Goal: Task Accomplishment & Management: Manage account settings

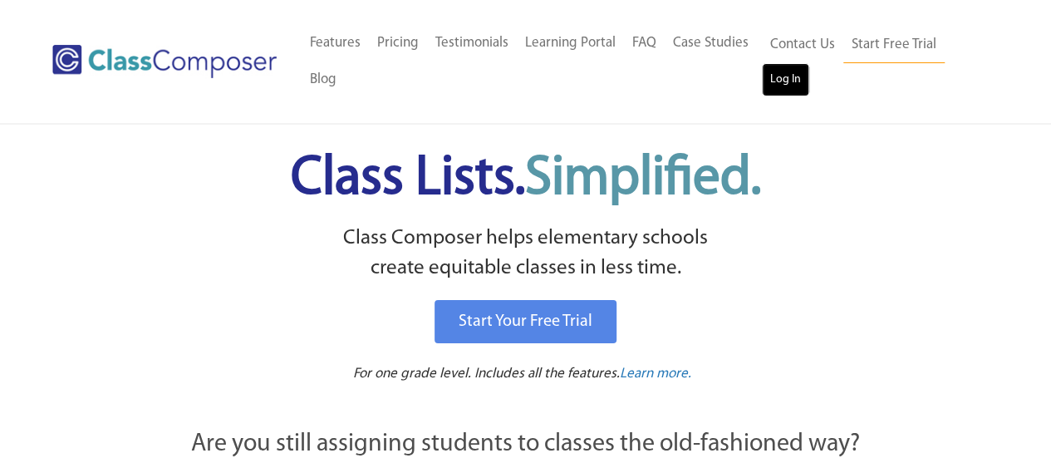
click at [787, 75] on link "Log In" at bounding box center [785, 79] width 47 height 33
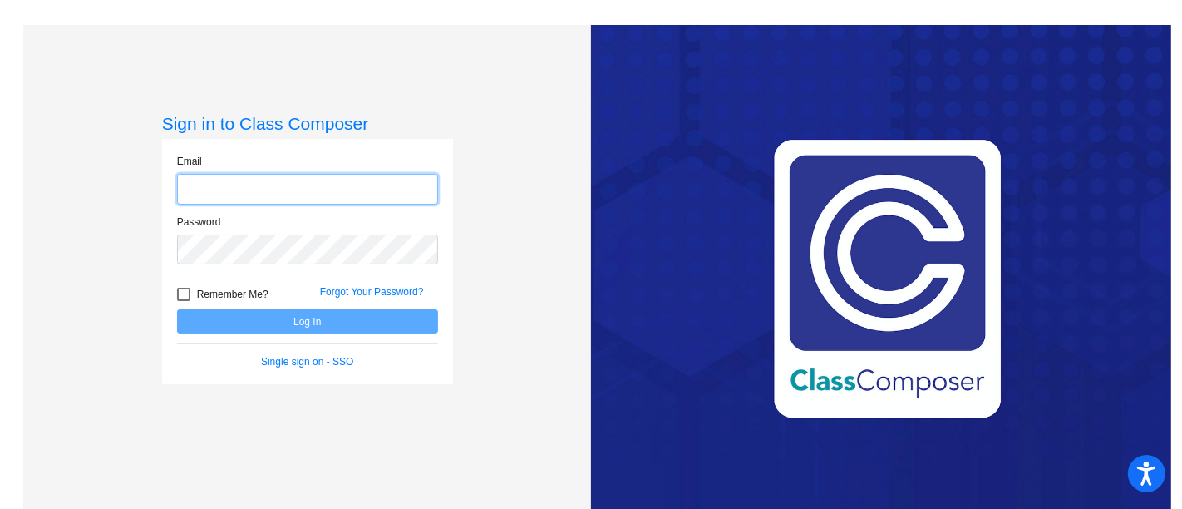
type input "[EMAIL_ADDRESS][DOMAIN_NAME]"
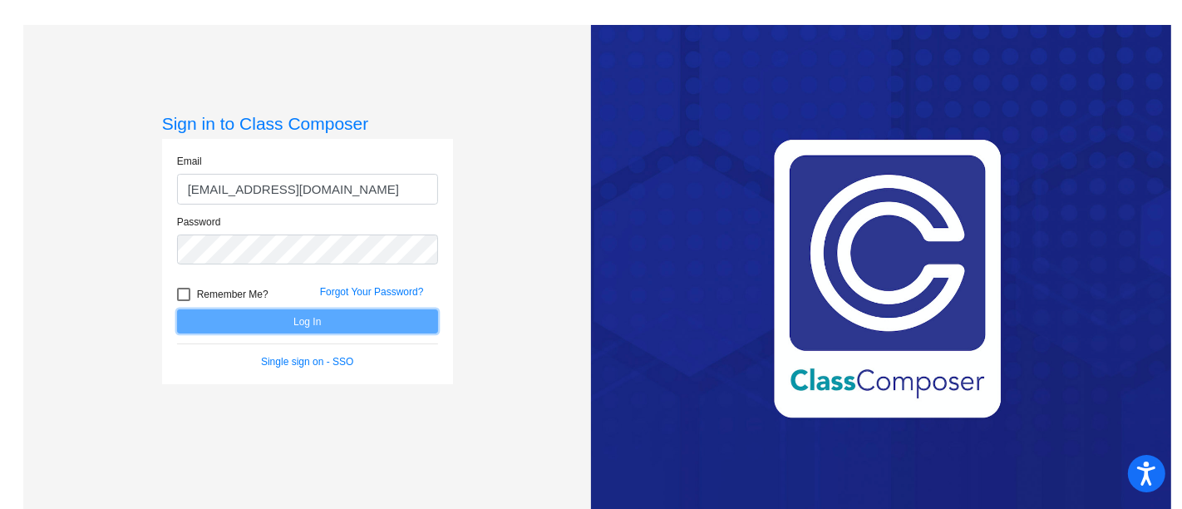
click at [391, 312] on button "Log In" at bounding box center [307, 321] width 261 height 24
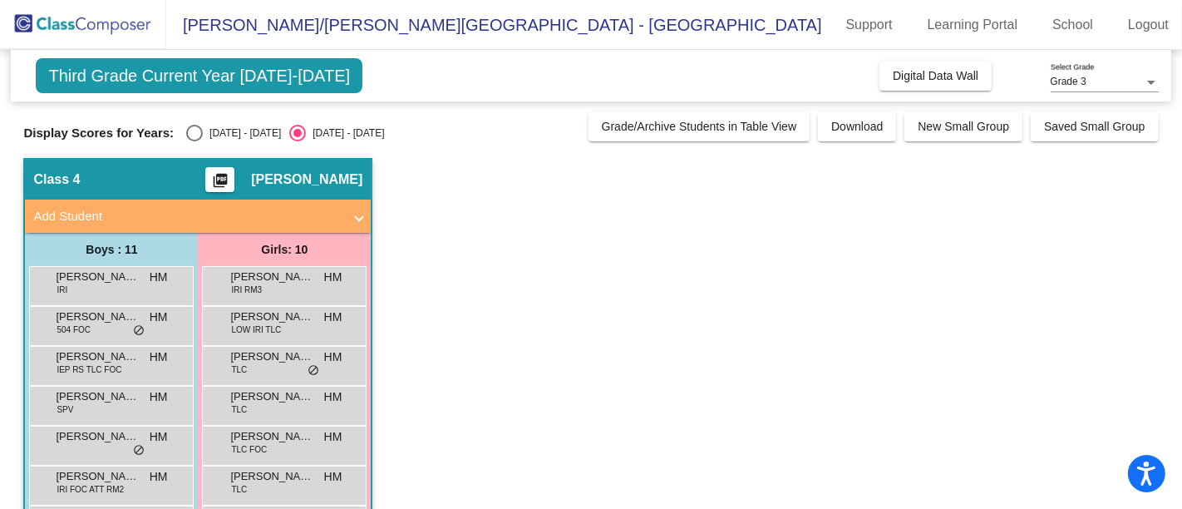
click at [245, 126] on div "[DATE] - [DATE]" at bounding box center [242, 132] width 78 height 15
click at [194, 141] on input "[DATE] - [DATE]" at bounding box center [194, 141] width 1 height 1
radio input "true"
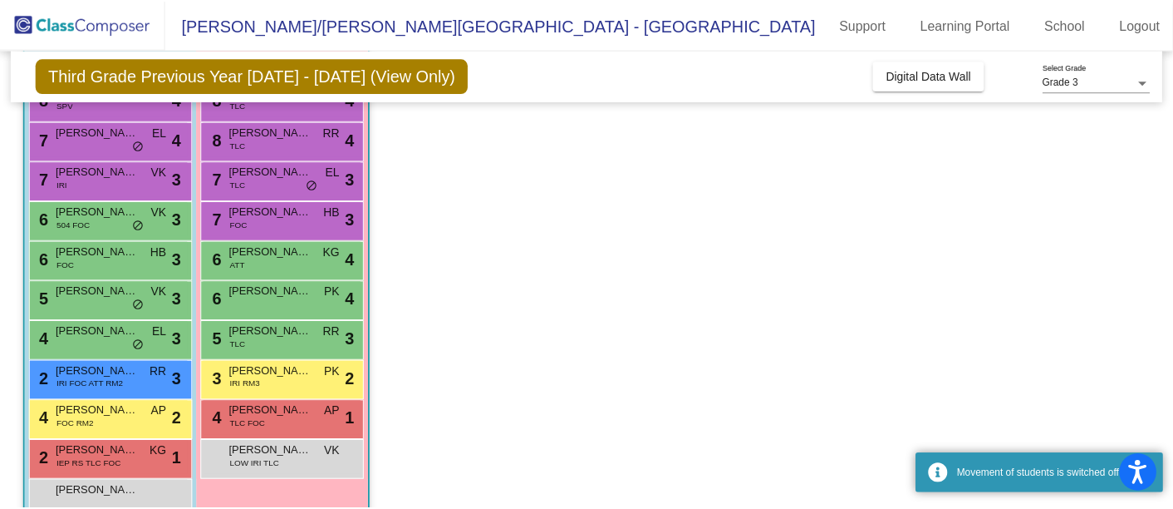
scroll to position [220, 0]
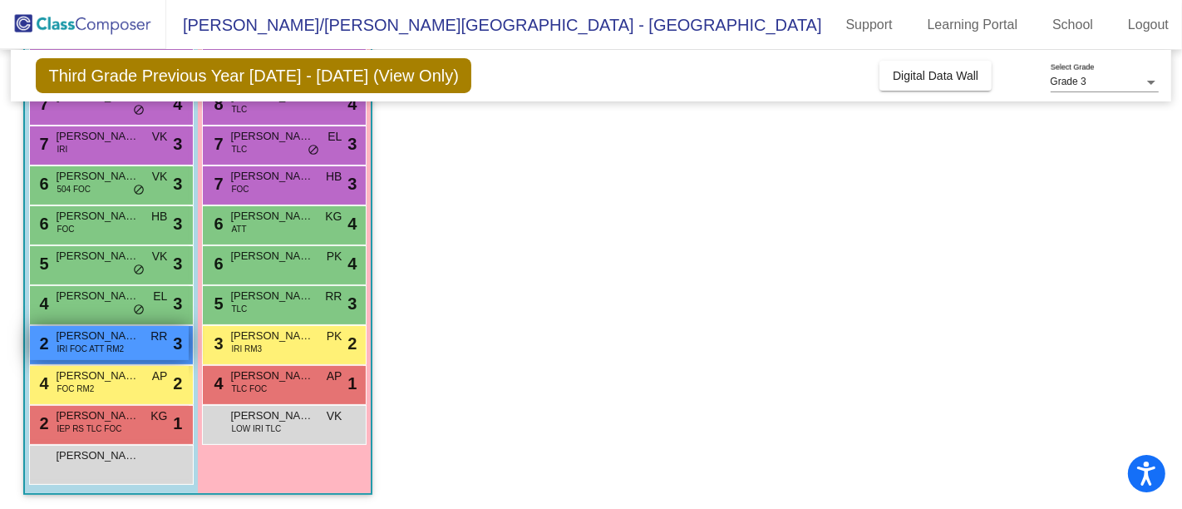
click at [115, 332] on span "[PERSON_NAME]" at bounding box center [97, 335] width 83 height 17
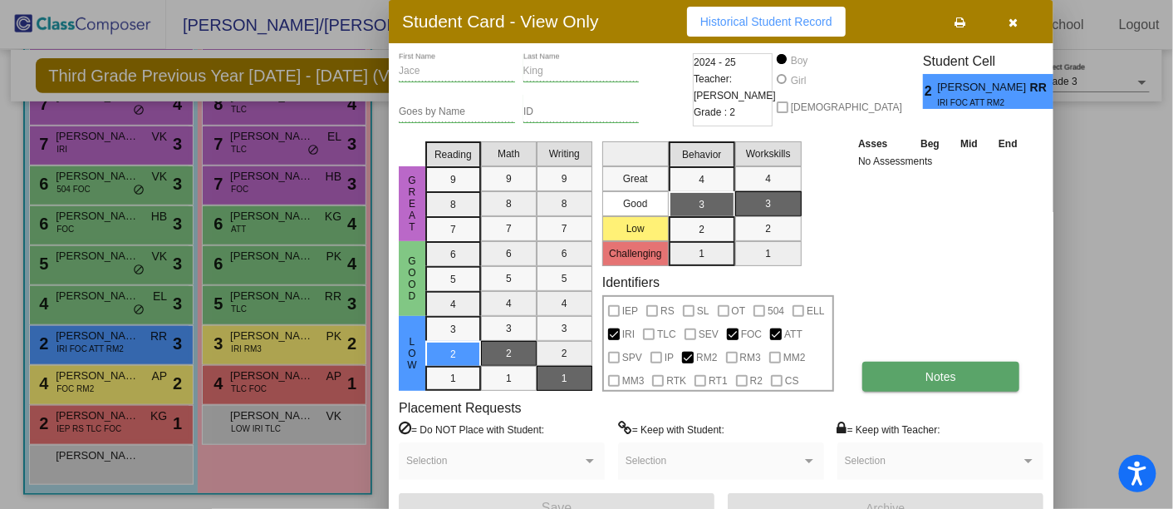
click at [988, 372] on button "Notes" at bounding box center [941, 376] width 157 height 30
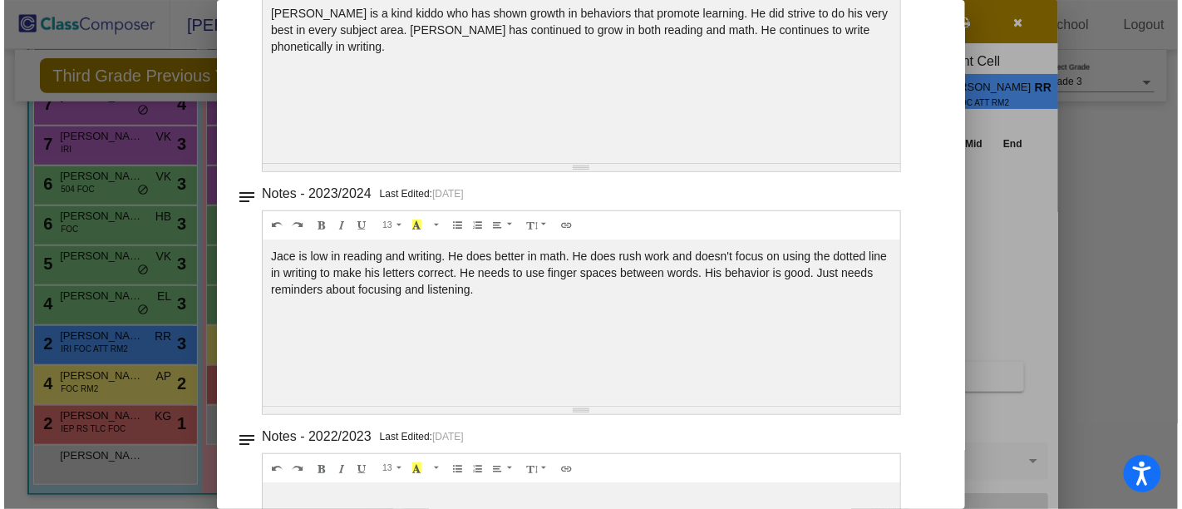
scroll to position [0, 0]
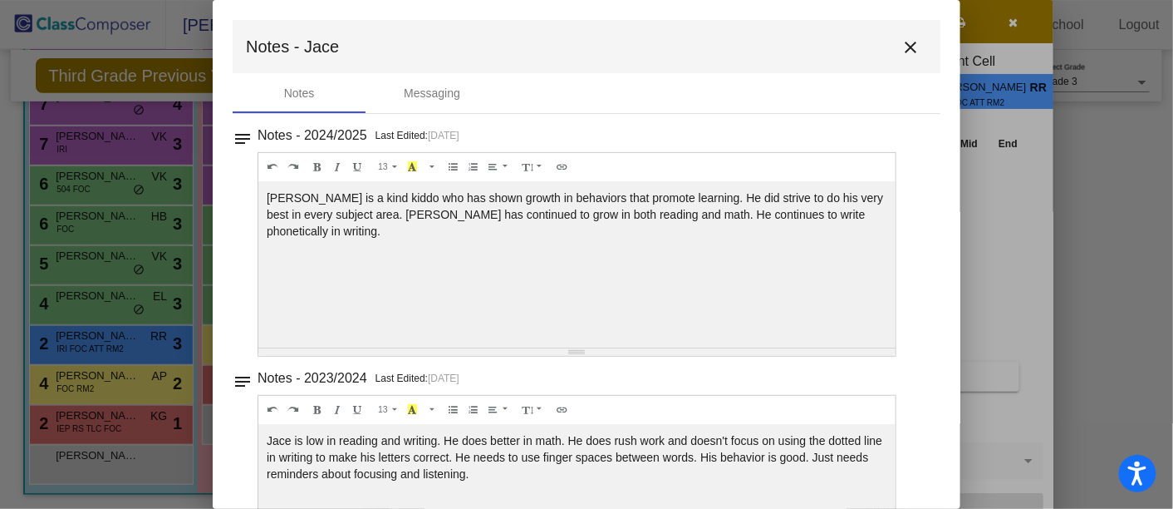
click at [909, 56] on mat-icon "close" at bounding box center [911, 47] width 20 height 20
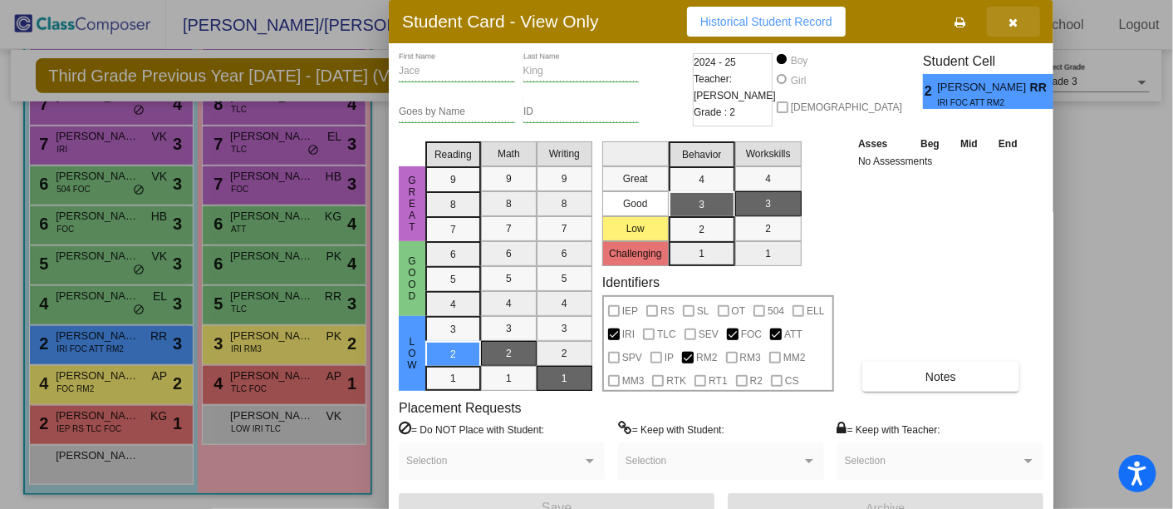
click at [1018, 27] on button "button" at bounding box center [1013, 22] width 53 height 30
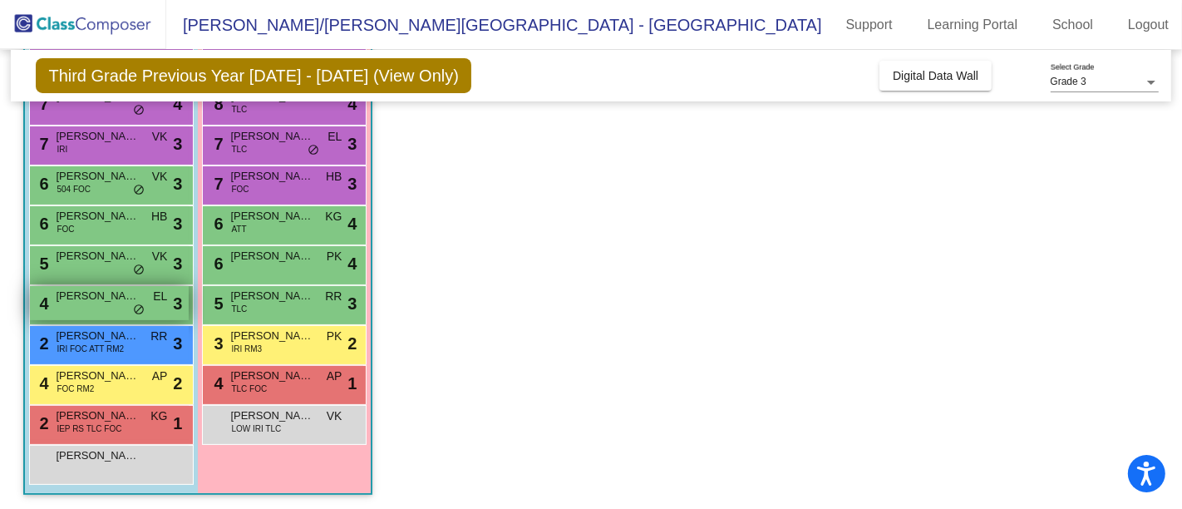
click at [120, 306] on div "4 [PERSON_NAME] EL lock do_not_disturb_alt 3" at bounding box center [109, 303] width 159 height 34
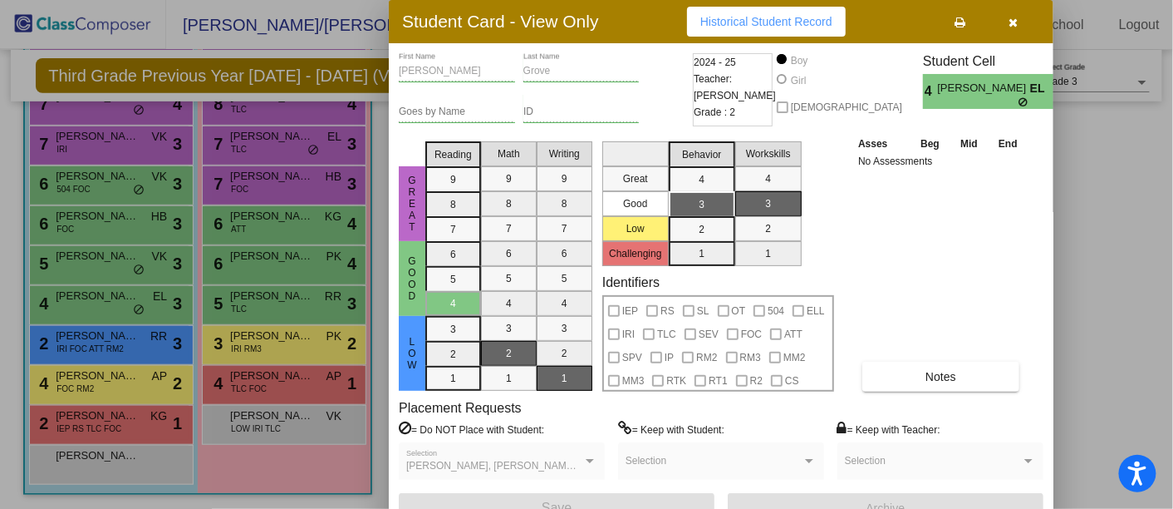
click at [1023, 15] on button "button" at bounding box center [1013, 22] width 53 height 30
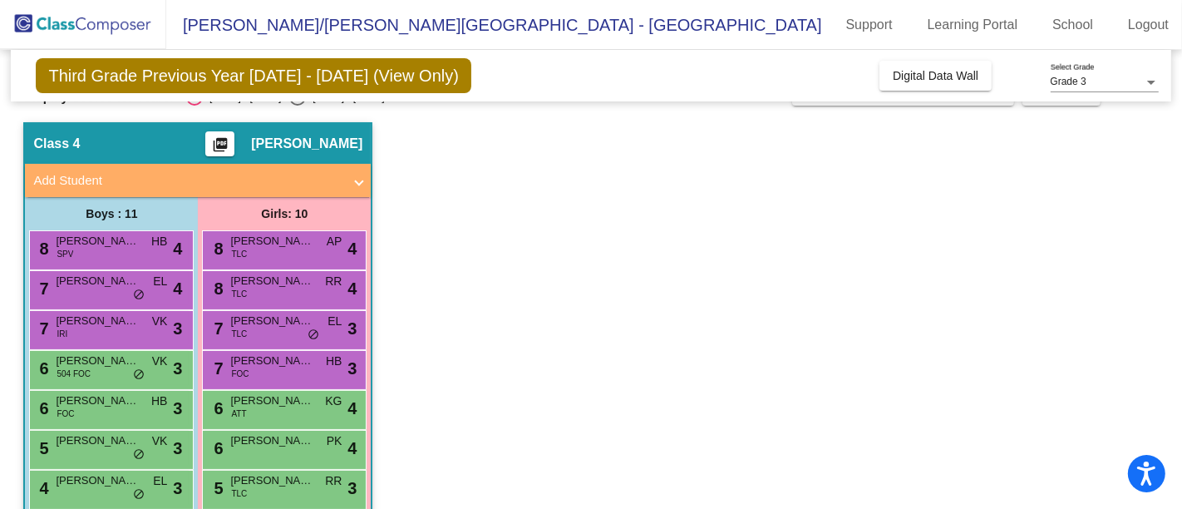
scroll to position [128, 0]
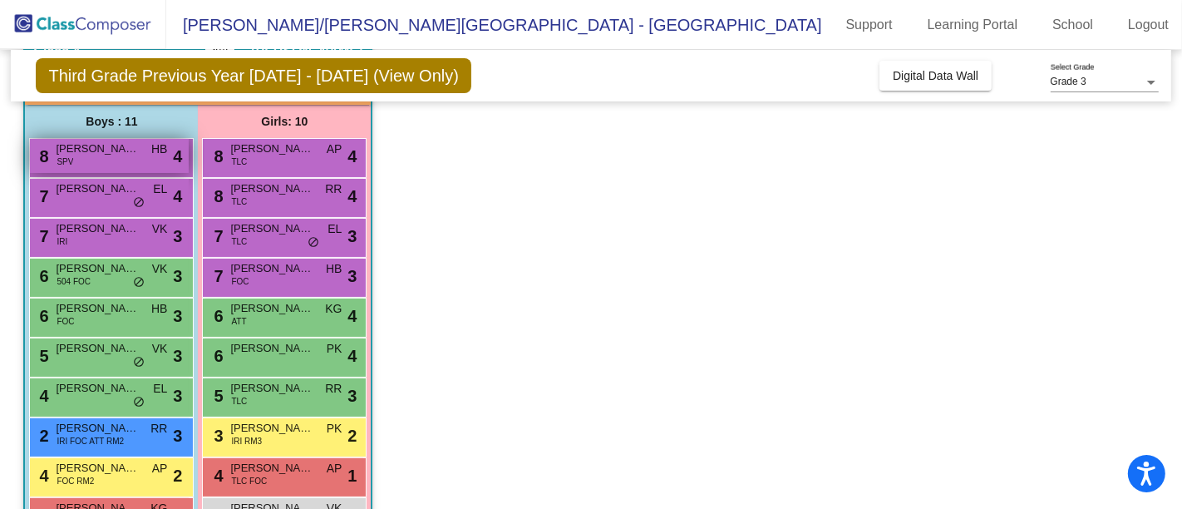
click at [98, 146] on span "[PERSON_NAME] [PERSON_NAME]" at bounding box center [97, 148] width 83 height 17
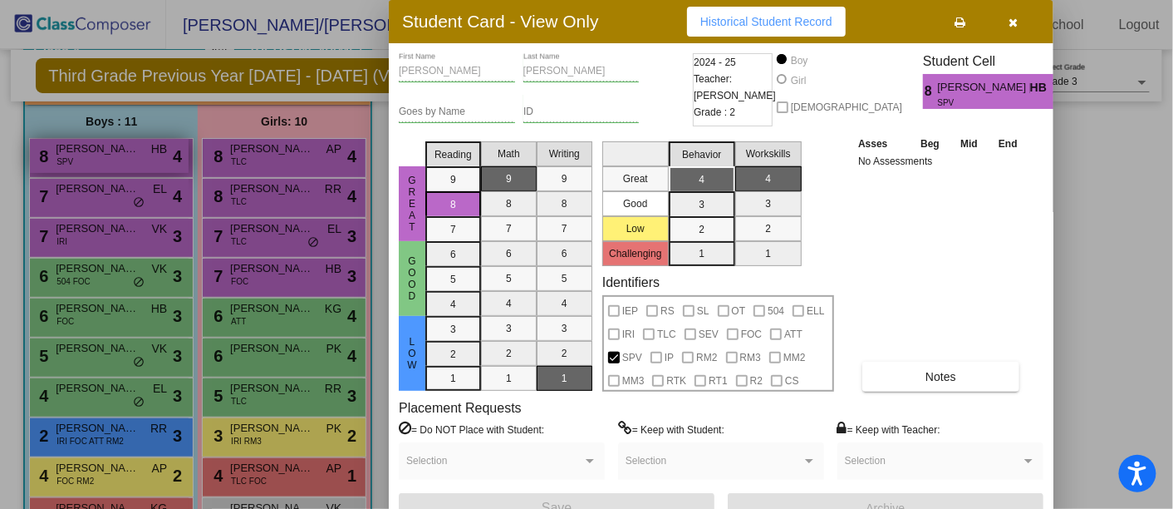
click at [98, 146] on div at bounding box center [586, 254] width 1173 height 509
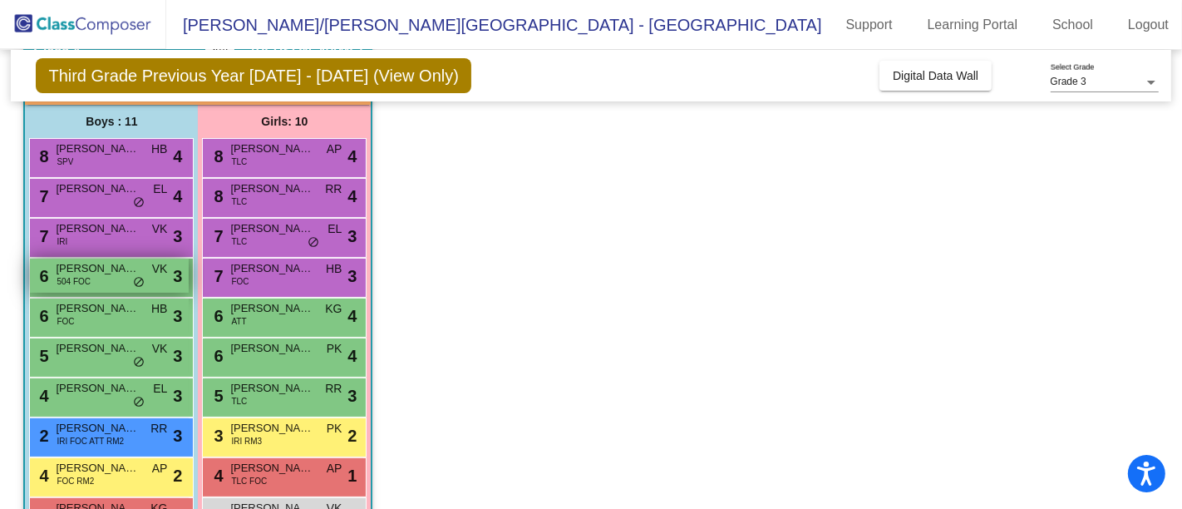
click at [95, 271] on span "[PERSON_NAME]" at bounding box center [97, 268] width 83 height 17
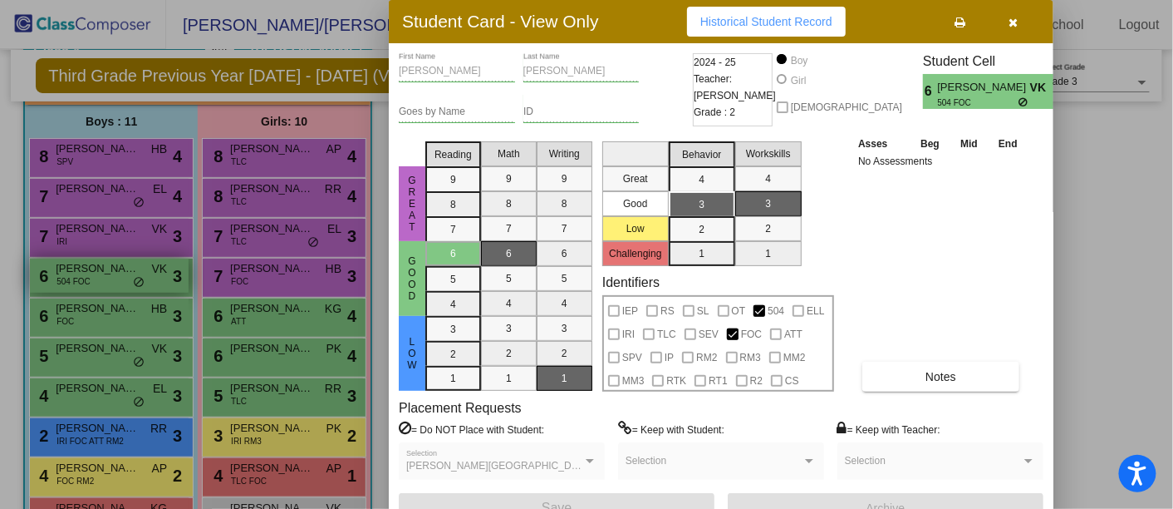
click at [95, 271] on div at bounding box center [586, 254] width 1173 height 509
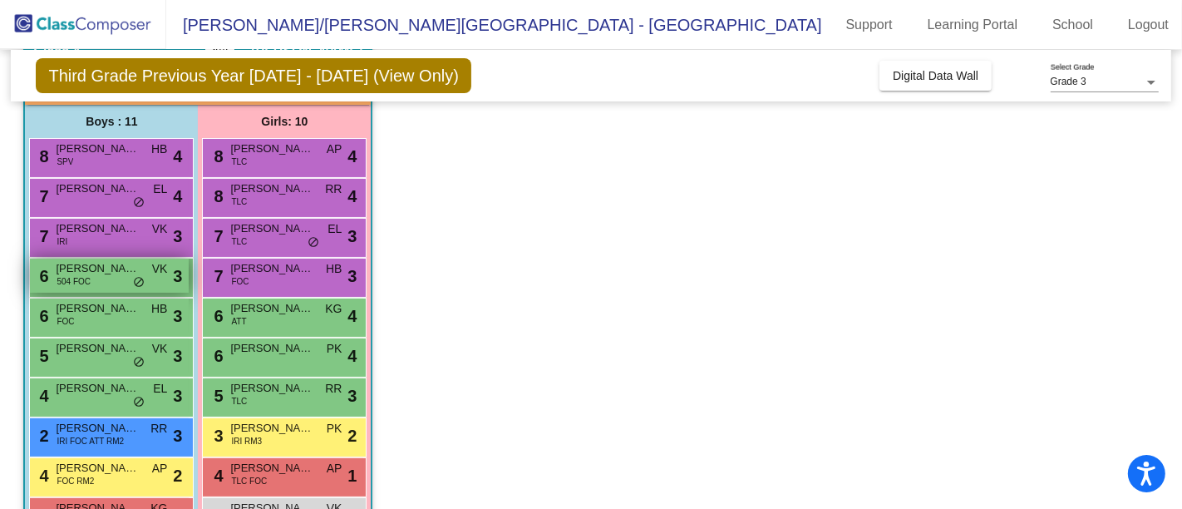
click at [118, 266] on span "[PERSON_NAME]" at bounding box center [97, 268] width 83 height 17
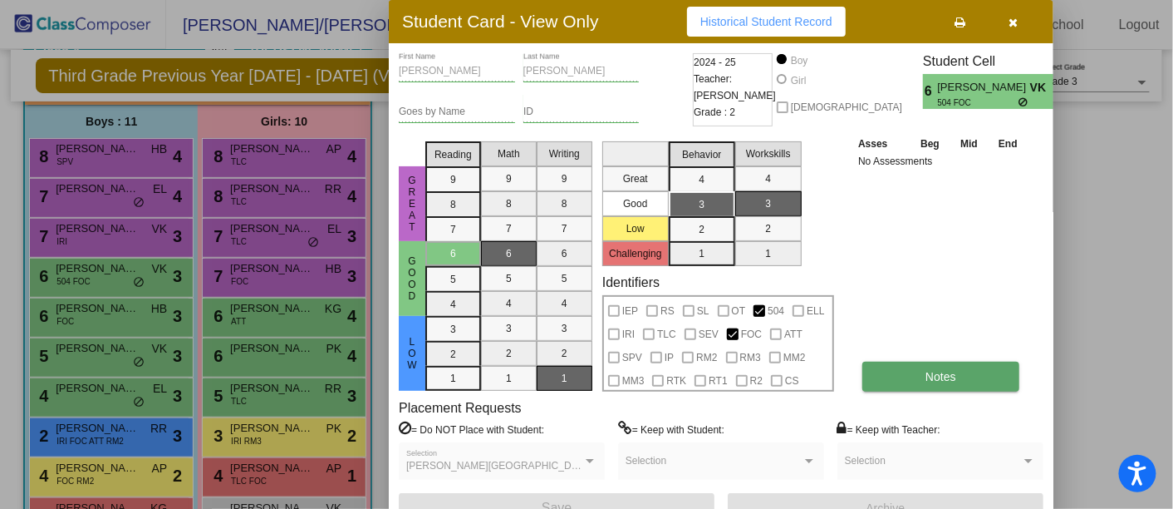
click at [958, 379] on button "Notes" at bounding box center [941, 376] width 157 height 30
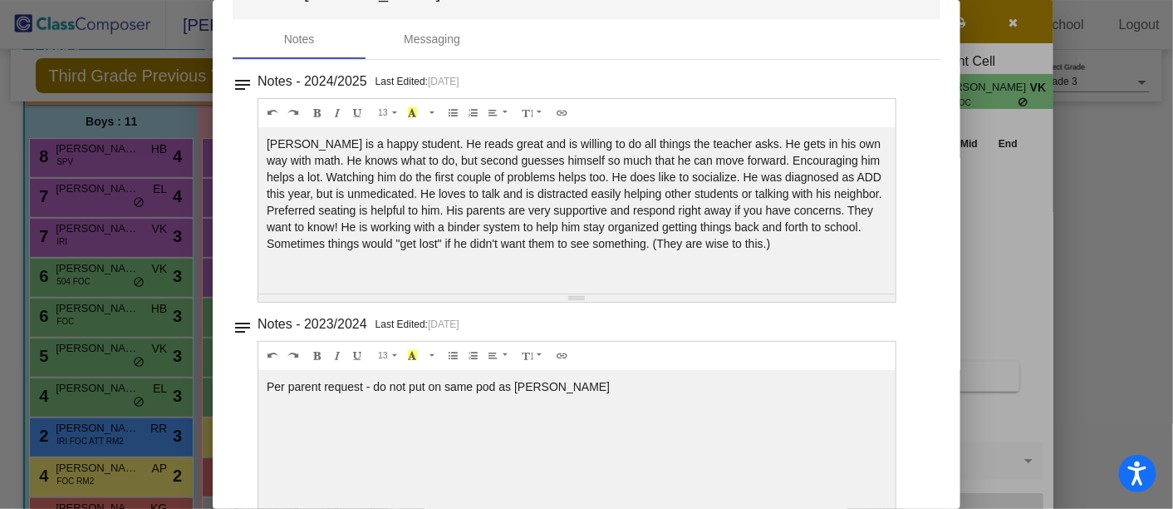
scroll to position [0, 0]
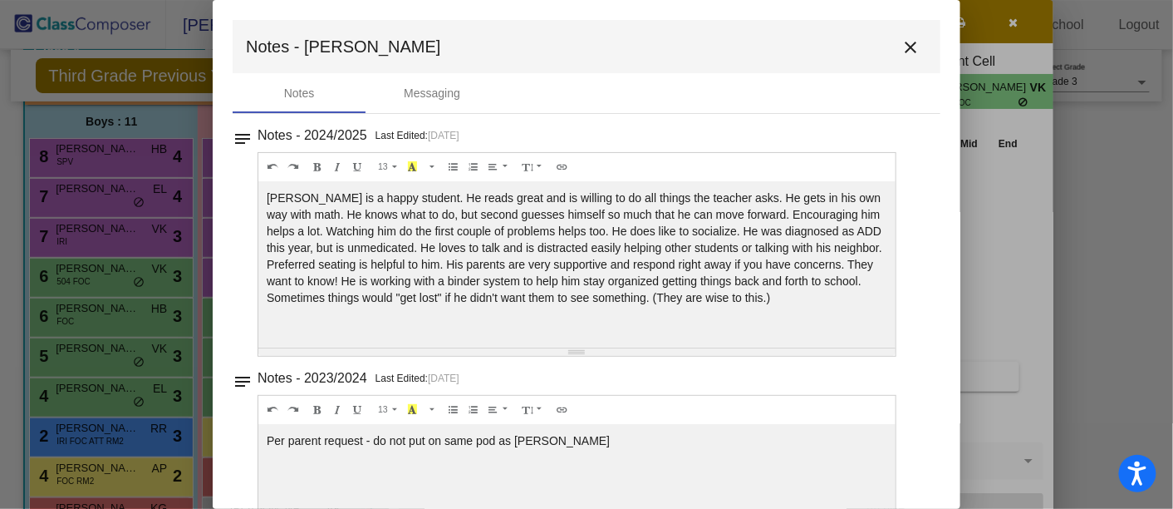
click at [901, 48] on mat-icon "close" at bounding box center [911, 47] width 20 height 20
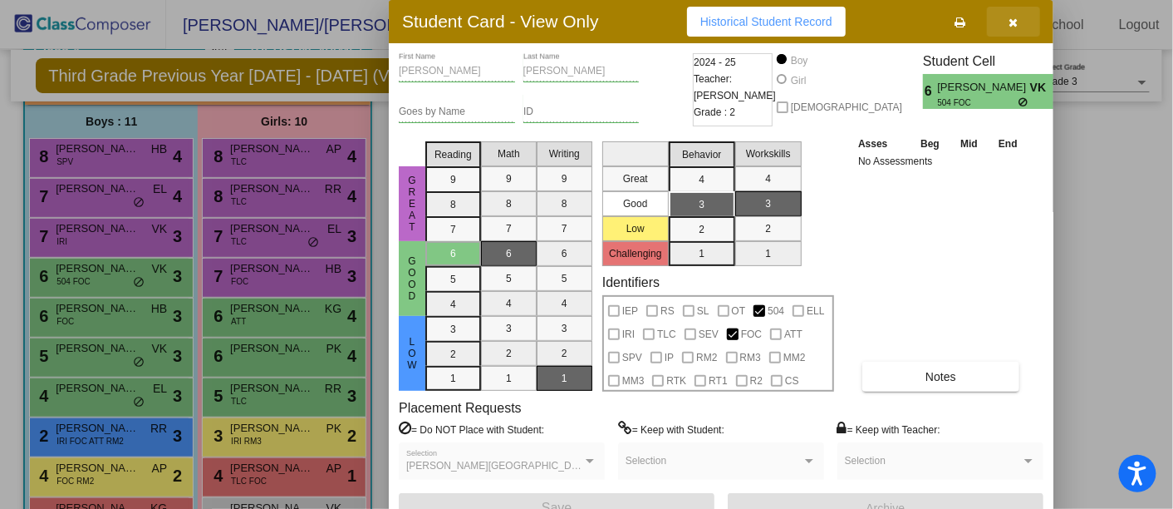
click at [1015, 22] on icon "button" at bounding box center [1014, 23] width 9 height 12
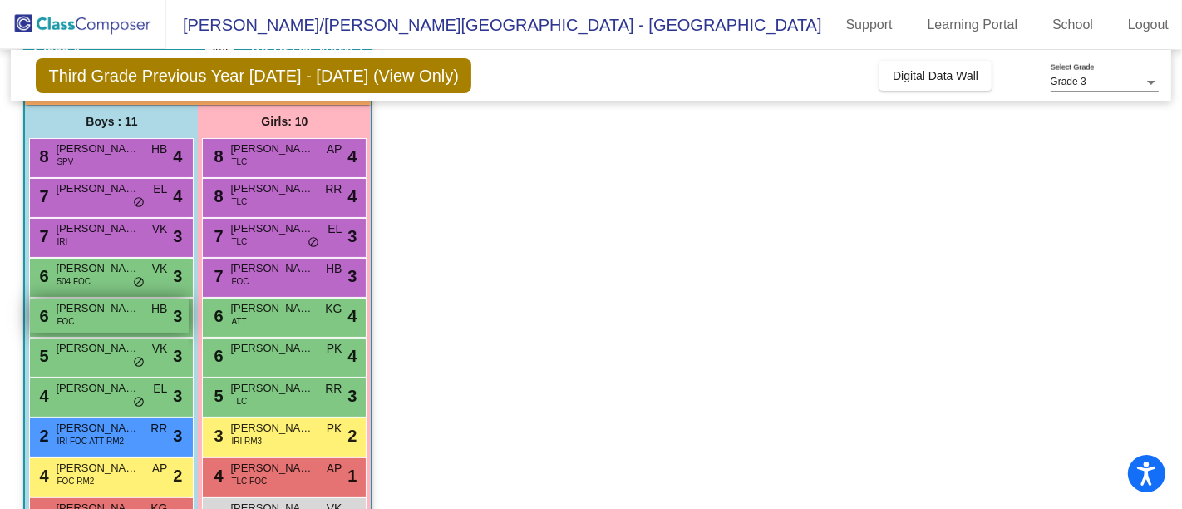
click at [114, 315] on div "6 [PERSON_NAME] FOC HB lock do_not_disturb_alt 3" at bounding box center [109, 315] width 159 height 34
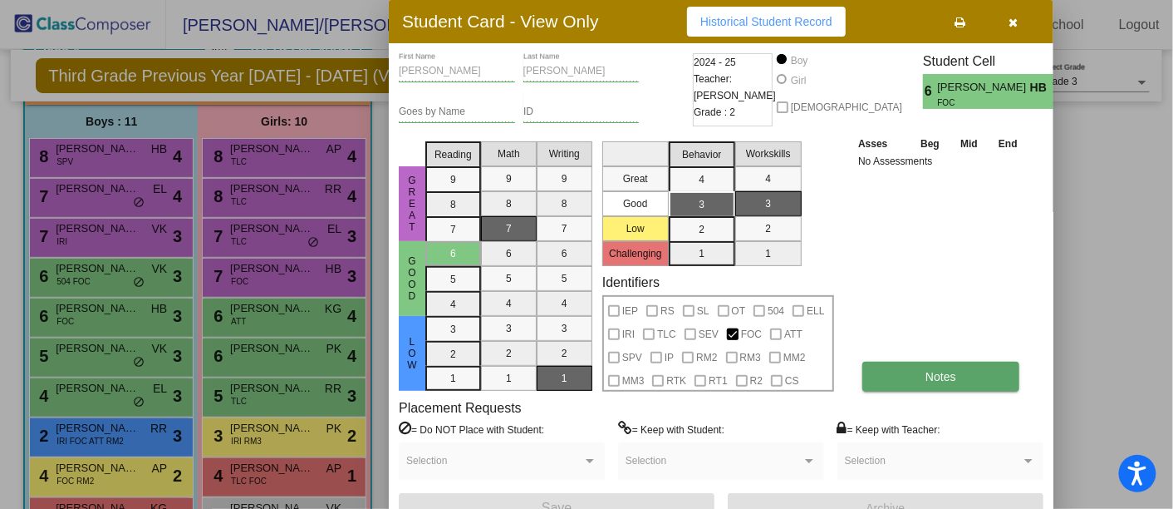
click at [948, 380] on span "Notes" at bounding box center [941, 376] width 31 height 13
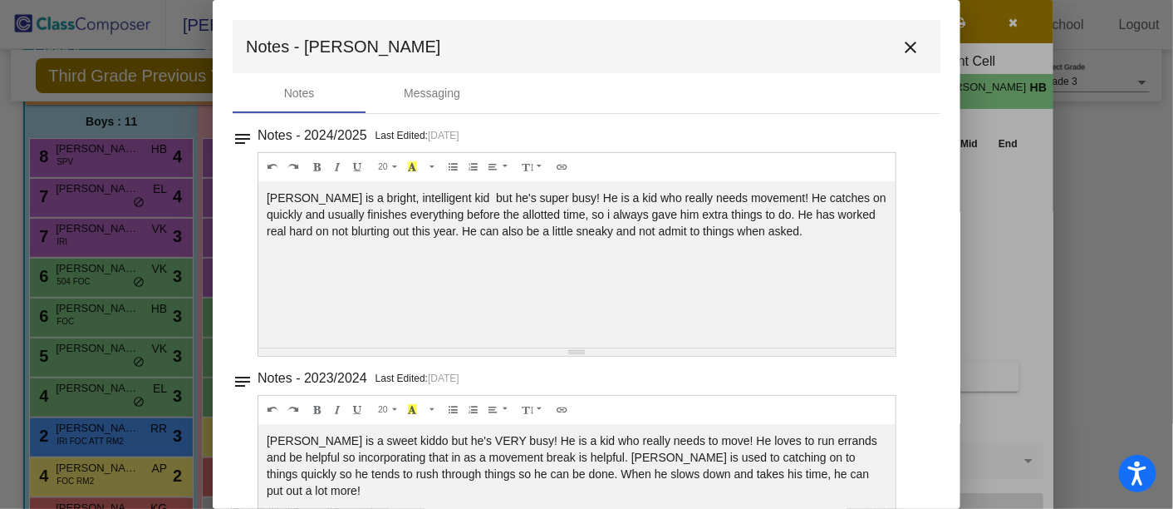
click at [880, 48] on mat-toolbar "Notes - [PERSON_NAME] close" at bounding box center [587, 46] width 708 height 53
click at [901, 47] on mat-icon "close" at bounding box center [911, 47] width 20 height 20
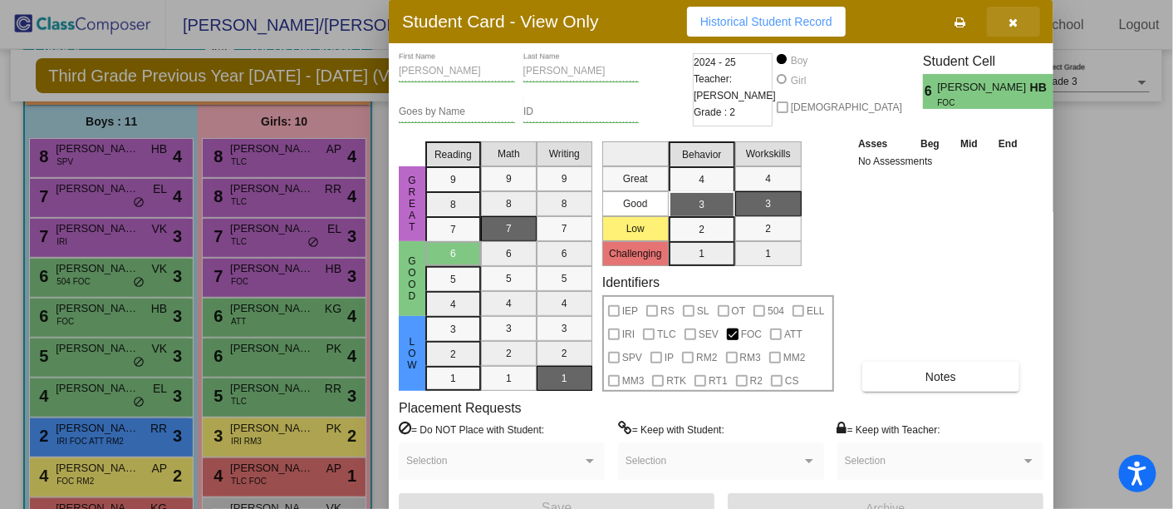
click at [1005, 20] on button "button" at bounding box center [1013, 22] width 53 height 30
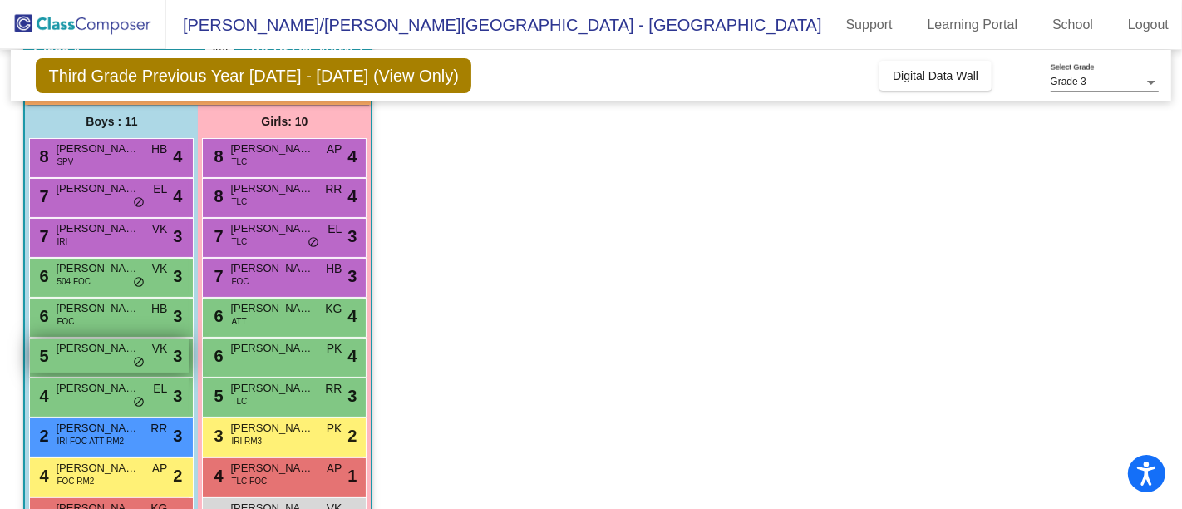
click at [111, 356] on div "5 [PERSON_NAME] [PERSON_NAME] lock do_not_disturb_alt 3" at bounding box center [109, 355] width 159 height 34
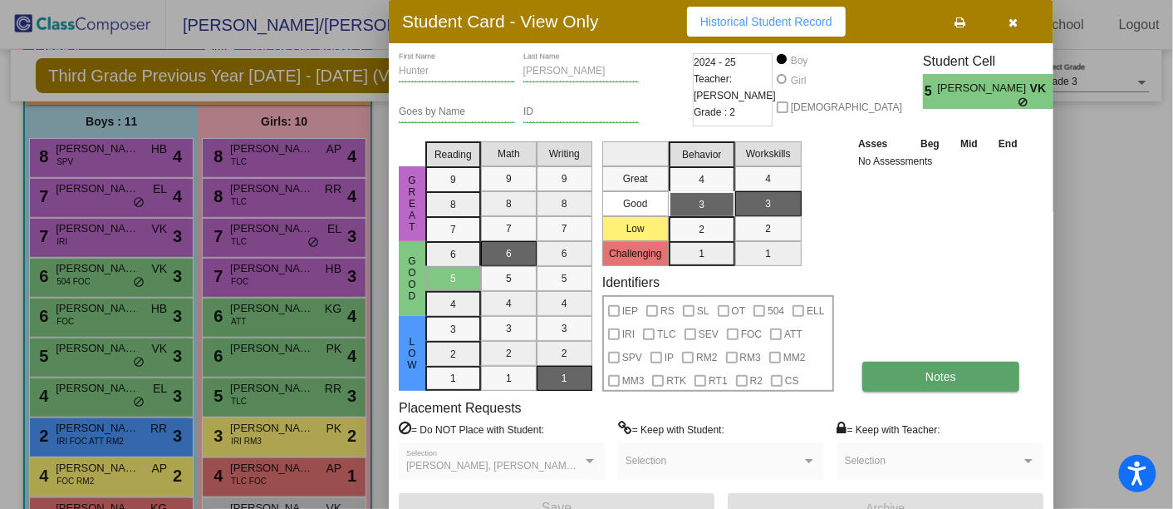
click at [945, 366] on button "Notes" at bounding box center [941, 376] width 157 height 30
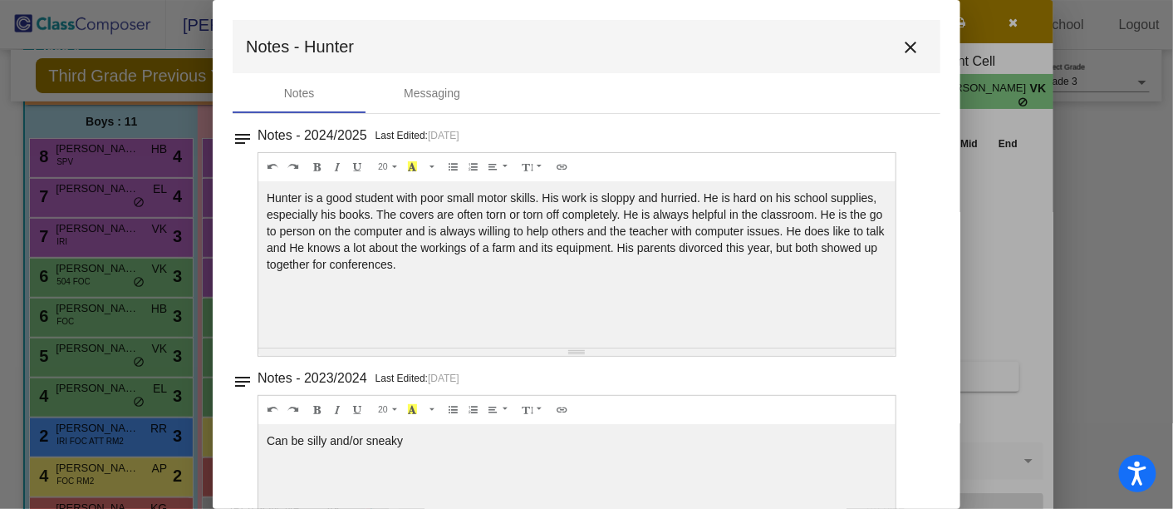
click at [909, 46] on mat-icon "close" at bounding box center [911, 47] width 20 height 20
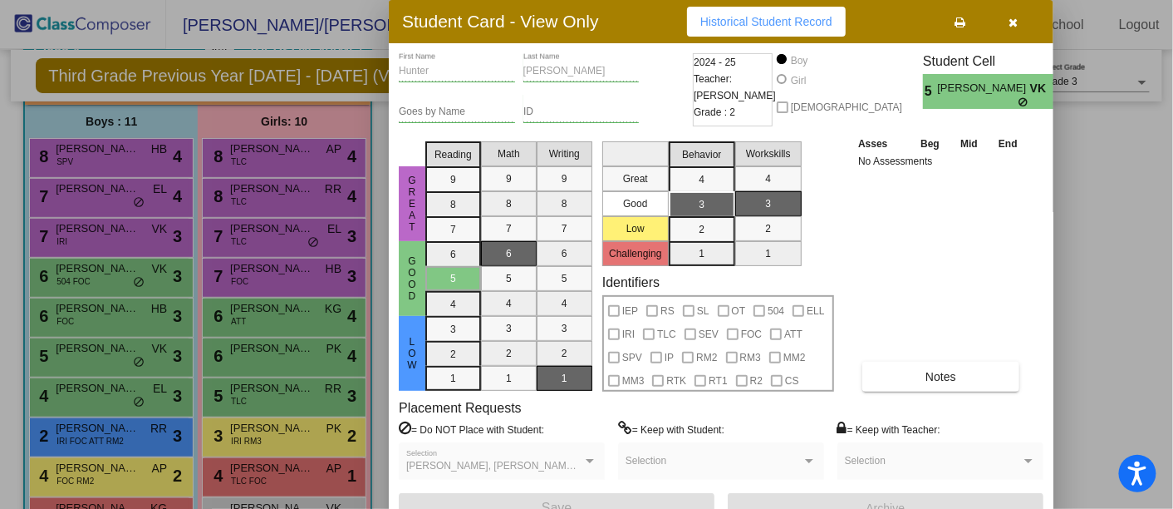
click at [111, 399] on div at bounding box center [586, 254] width 1173 height 509
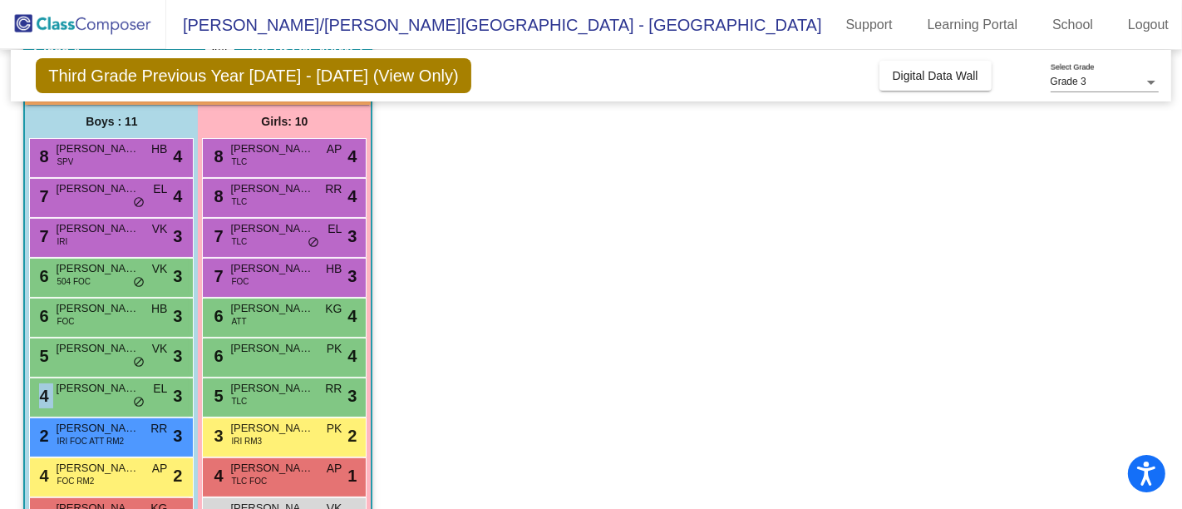
click at [111, 399] on div "4 [PERSON_NAME] EL lock do_not_disturb_alt 3" at bounding box center [109, 395] width 159 height 34
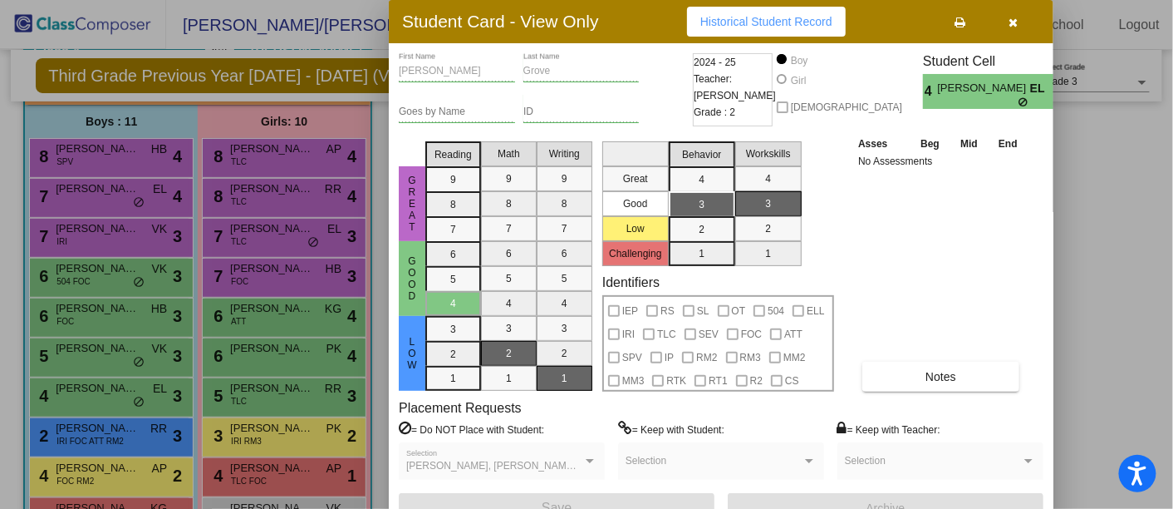
click at [914, 358] on div "Asses Beg Mid End No Assessments Notes" at bounding box center [941, 263] width 175 height 257
click at [918, 380] on button "Notes" at bounding box center [941, 376] width 157 height 30
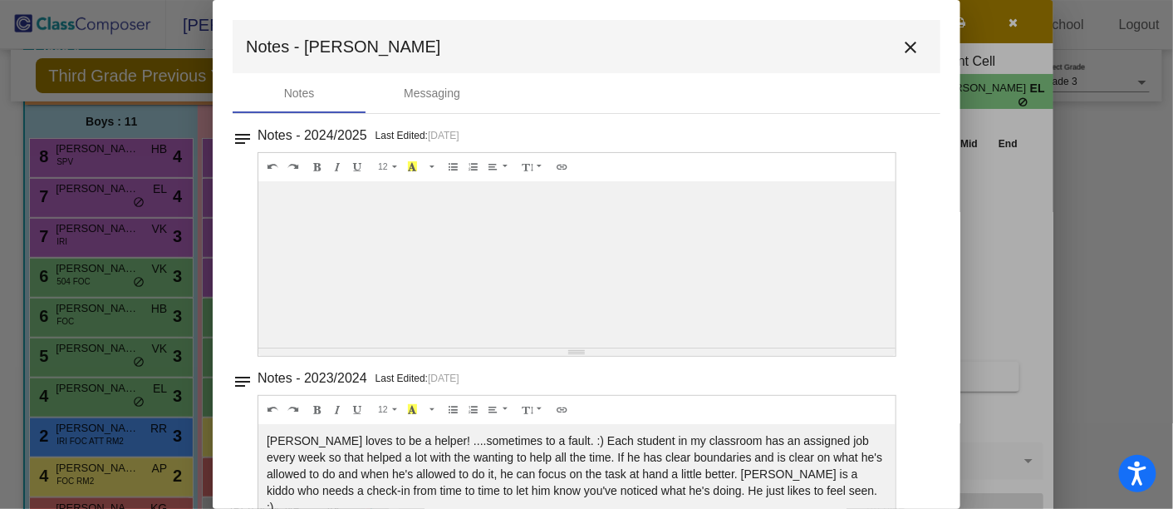
click at [578, 261] on div at bounding box center [576, 264] width 637 height 166
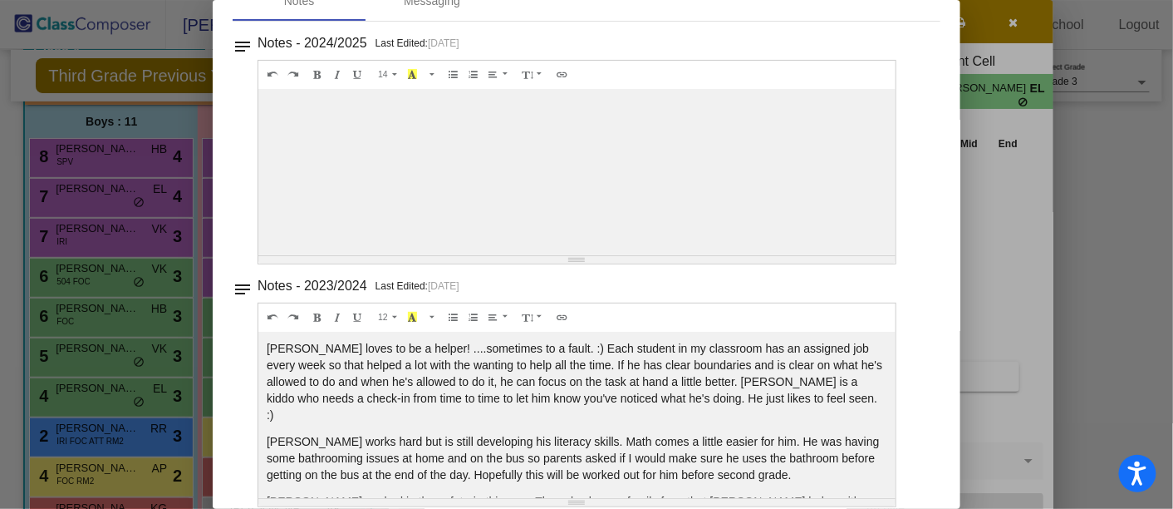
drag, startPoint x: 615, startPoint y: 212, endPoint x: 282, endPoint y: 117, distance: 346.4
click at [282, 117] on div at bounding box center [576, 172] width 637 height 166
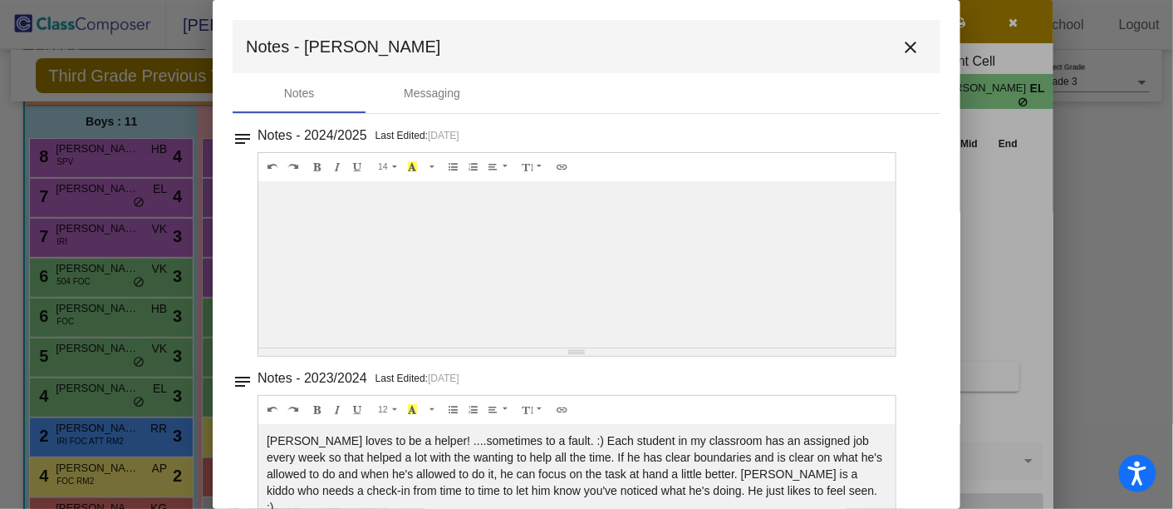
click at [894, 43] on button "close" at bounding box center [910, 46] width 33 height 33
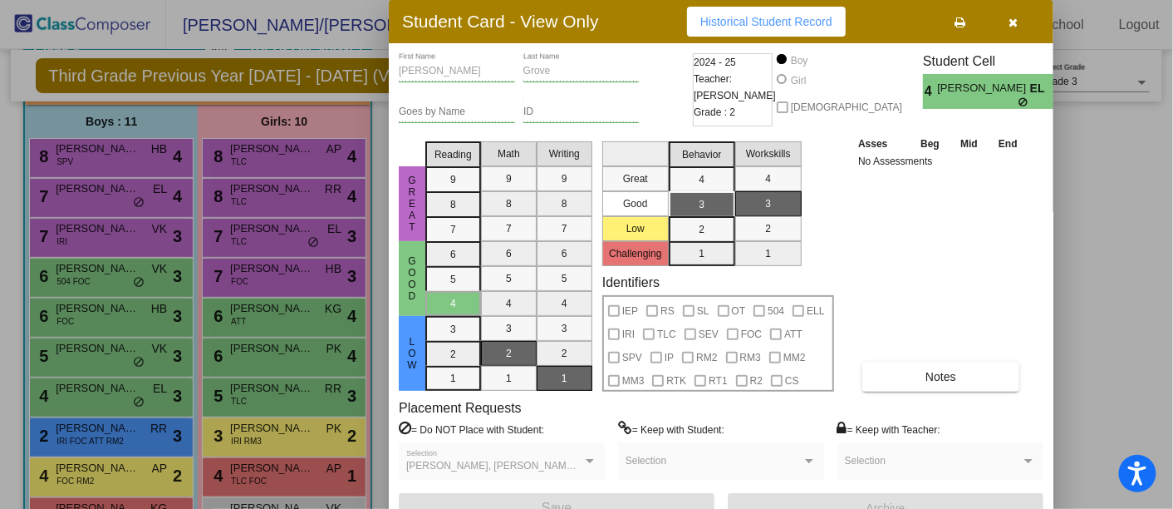
click at [209, 388] on div at bounding box center [586, 254] width 1173 height 509
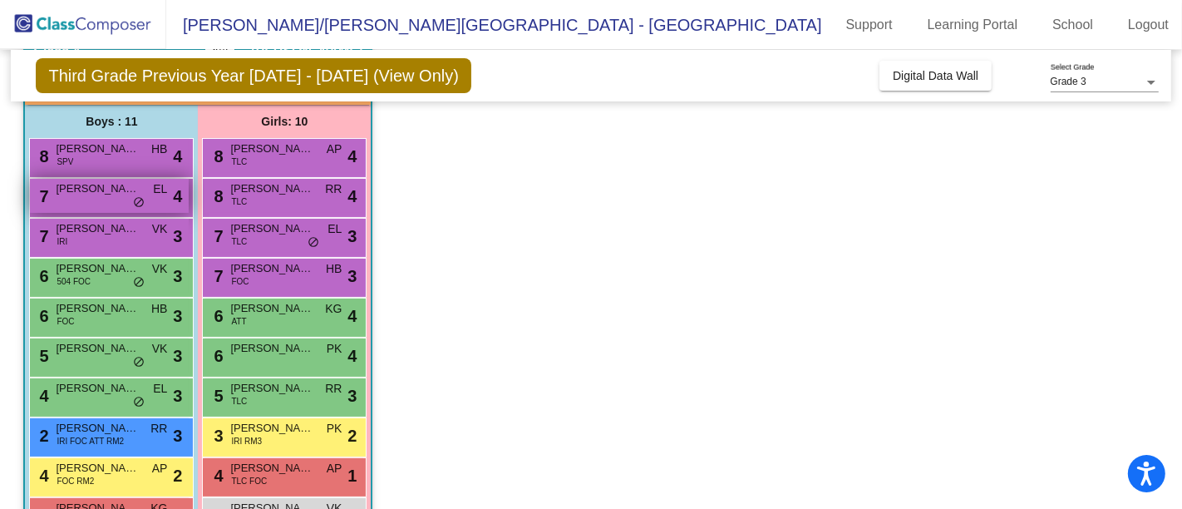
click at [125, 185] on span "[PERSON_NAME]" at bounding box center [97, 188] width 83 height 17
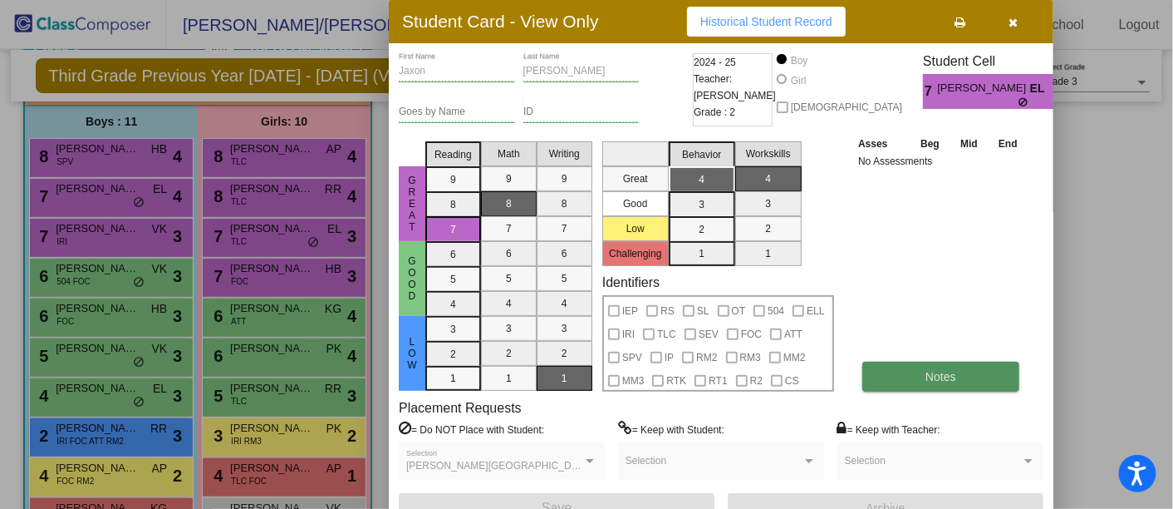
click at [962, 379] on button "Notes" at bounding box center [941, 376] width 157 height 30
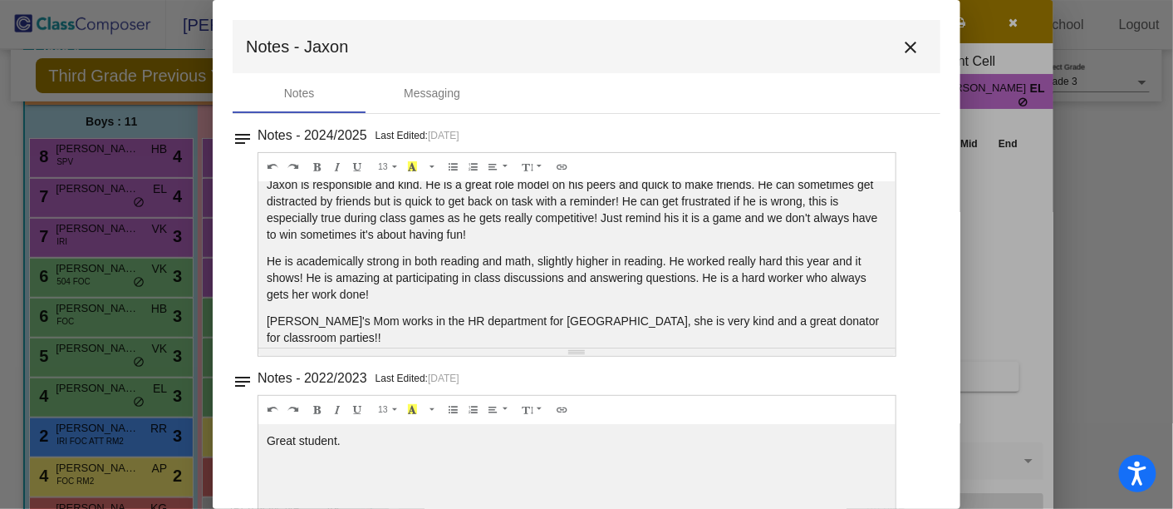
click at [901, 46] on mat-icon "close" at bounding box center [911, 47] width 20 height 20
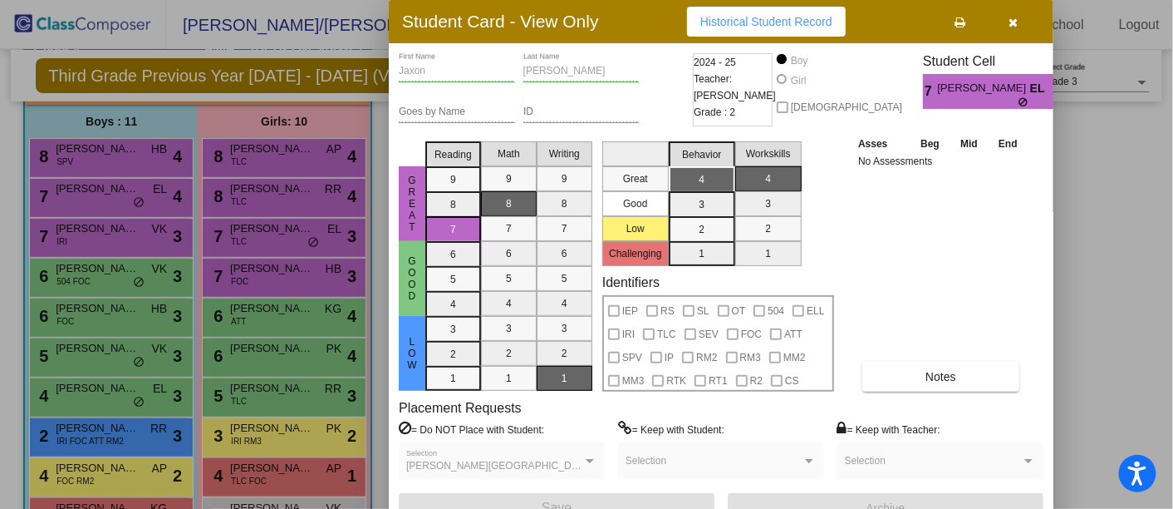
click at [301, 199] on div at bounding box center [586, 254] width 1173 height 509
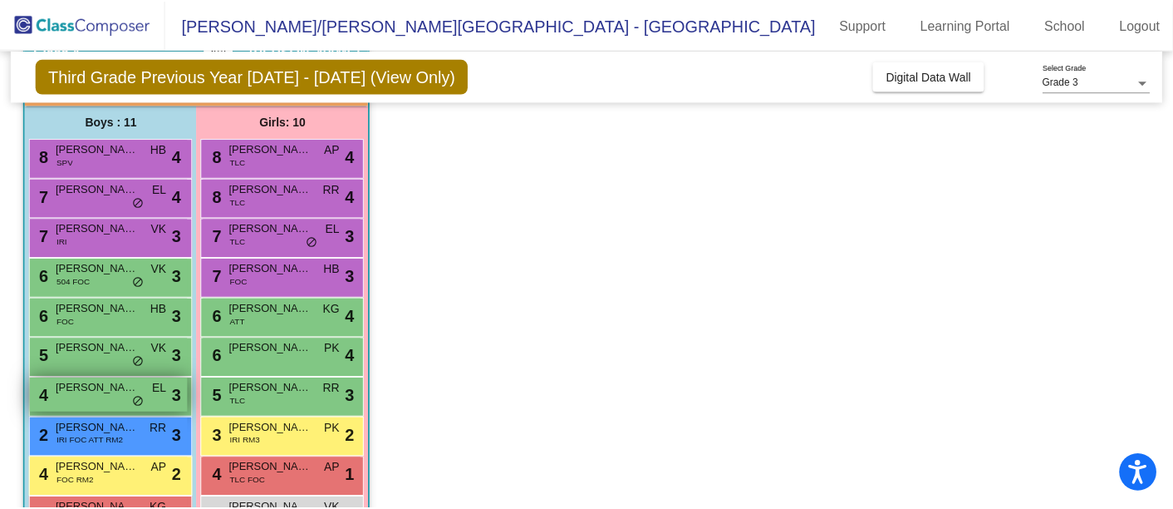
scroll to position [220, 0]
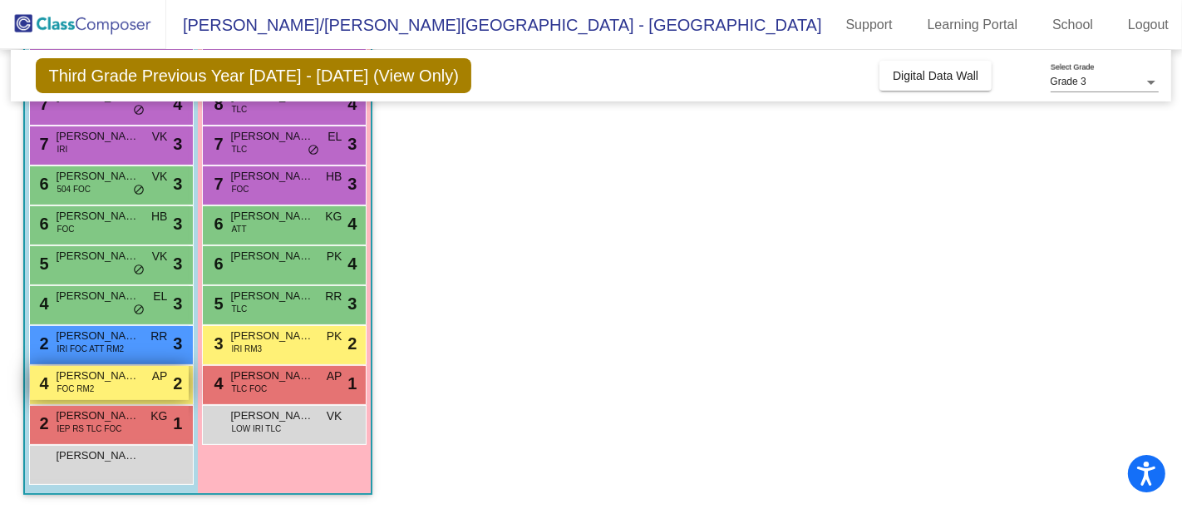
click at [106, 374] on span "[PERSON_NAME]" at bounding box center [97, 375] width 83 height 17
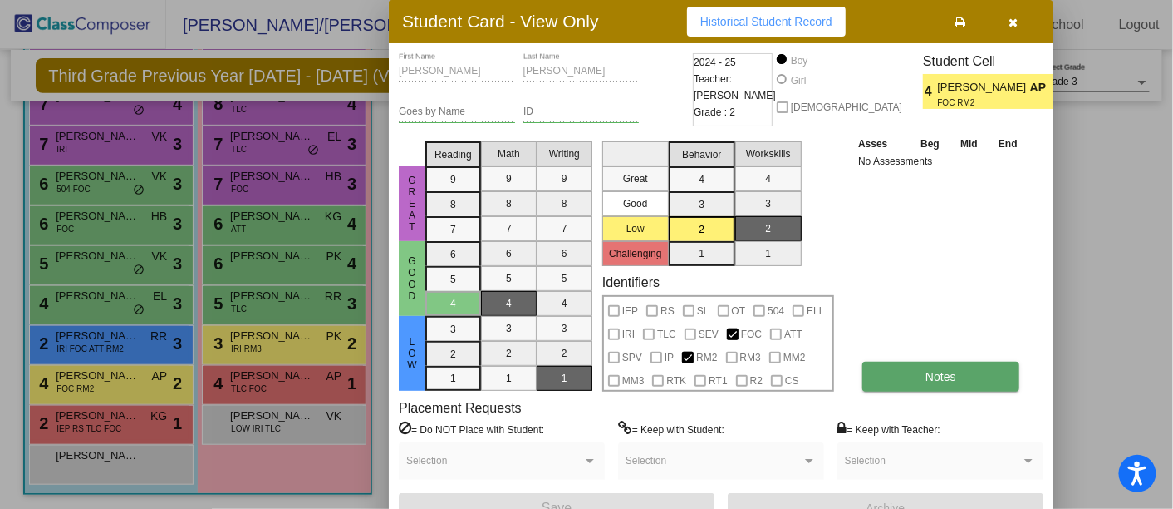
click at [967, 379] on button "Notes" at bounding box center [941, 376] width 157 height 30
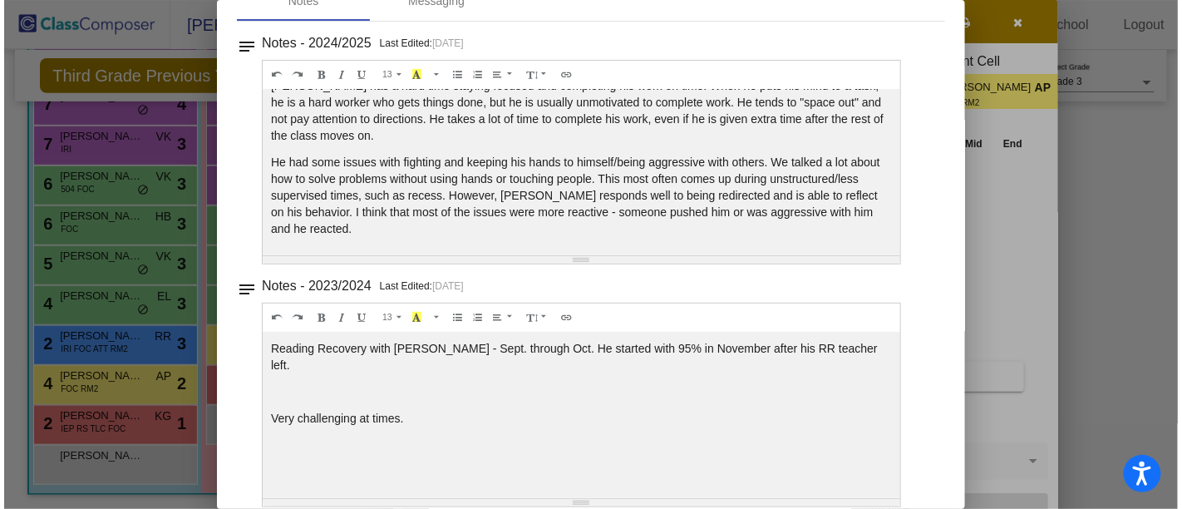
scroll to position [0, 0]
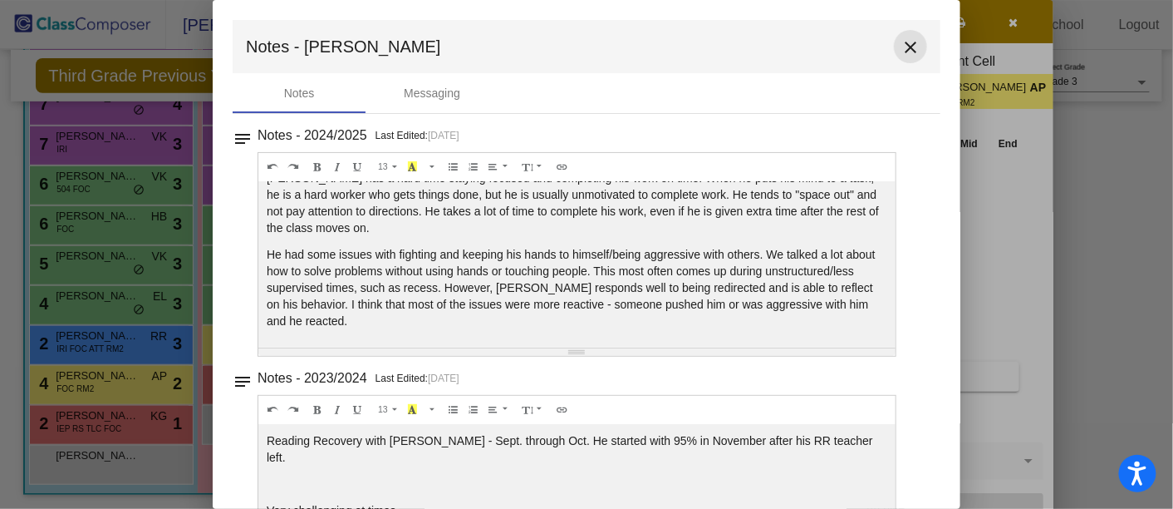
click at [907, 48] on mat-icon "close" at bounding box center [911, 47] width 20 height 20
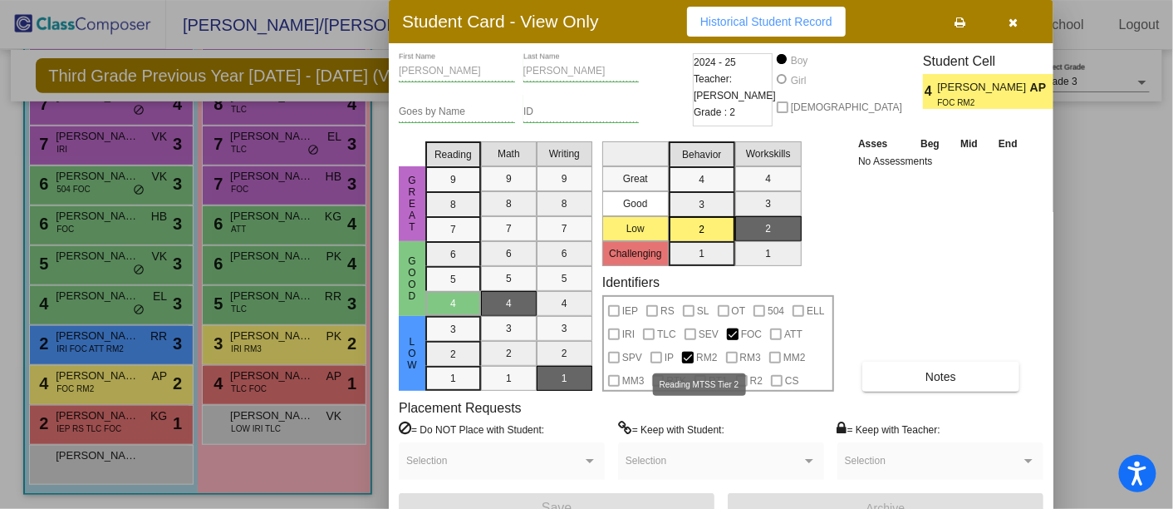
click at [683, 356] on div at bounding box center [688, 358] width 12 height 12
click at [1013, 12] on button "button" at bounding box center [1013, 22] width 53 height 30
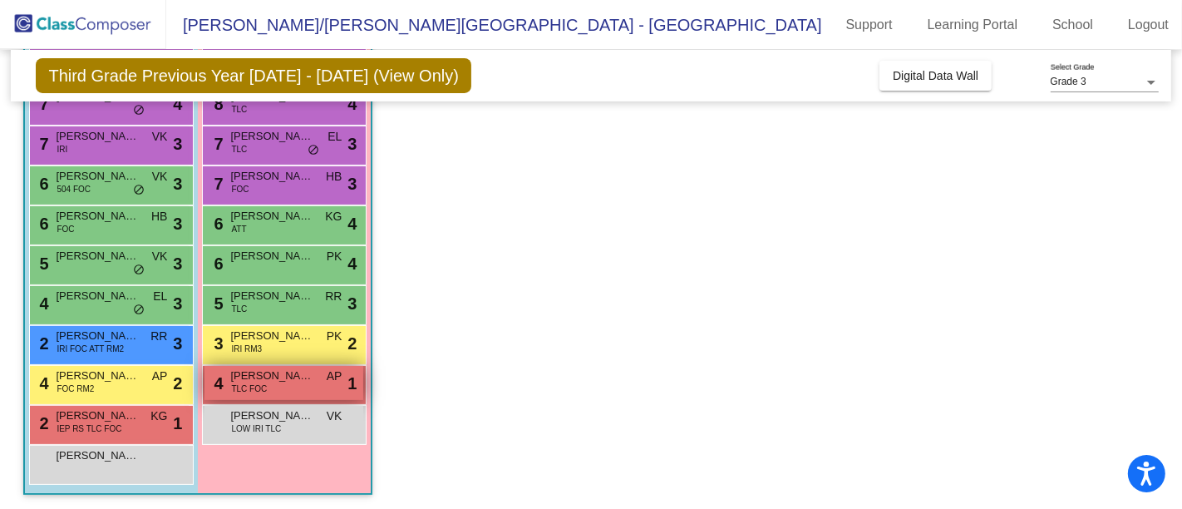
click at [280, 383] on div "4 [PERSON_NAME] St. [PERSON_NAME] TLC FOC AP lock do_not_disturb_alt 1" at bounding box center [283, 383] width 159 height 34
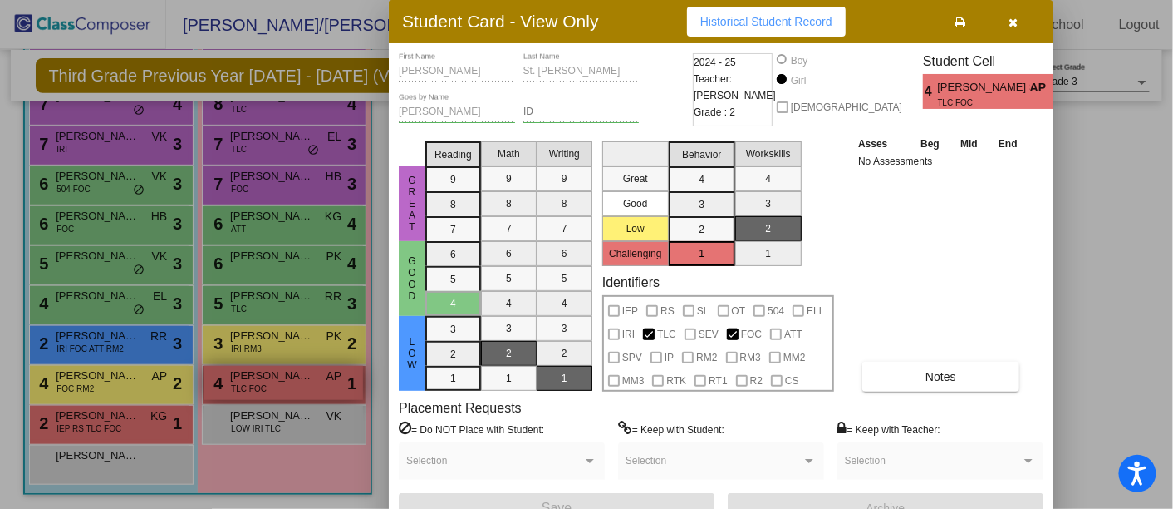
click at [280, 383] on div at bounding box center [586, 254] width 1173 height 509
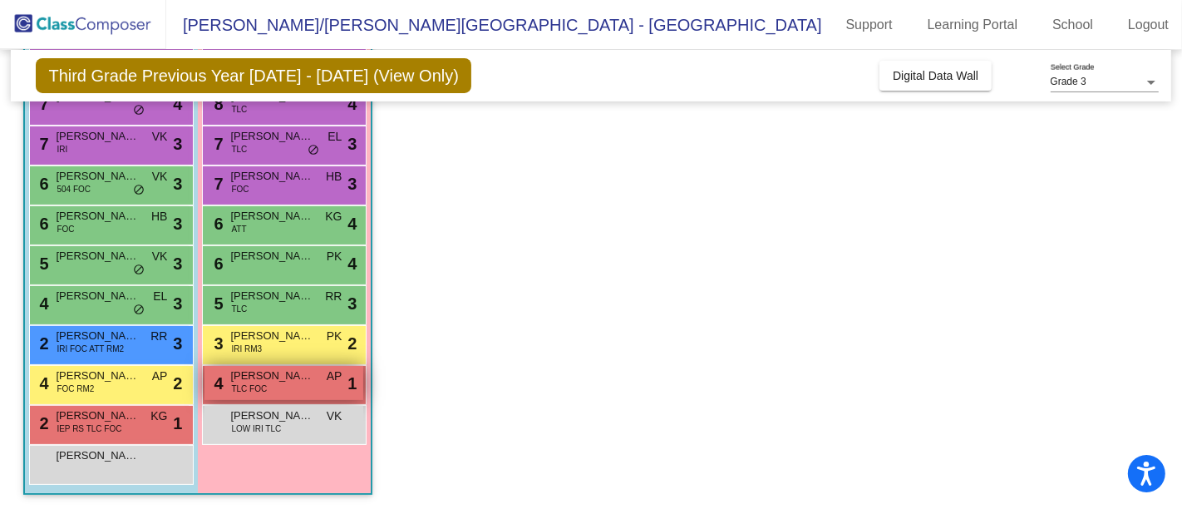
click at [280, 383] on div "4 [PERSON_NAME] St. [PERSON_NAME] TLC FOC AP lock do_not_disturb_alt 1" at bounding box center [283, 383] width 159 height 34
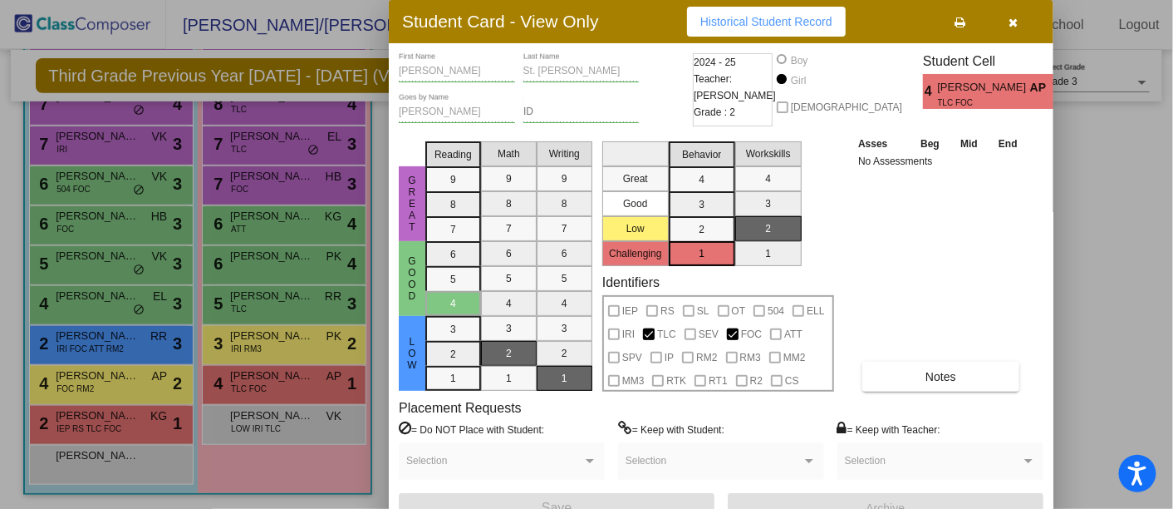
click at [362, 325] on div at bounding box center [586, 254] width 1173 height 509
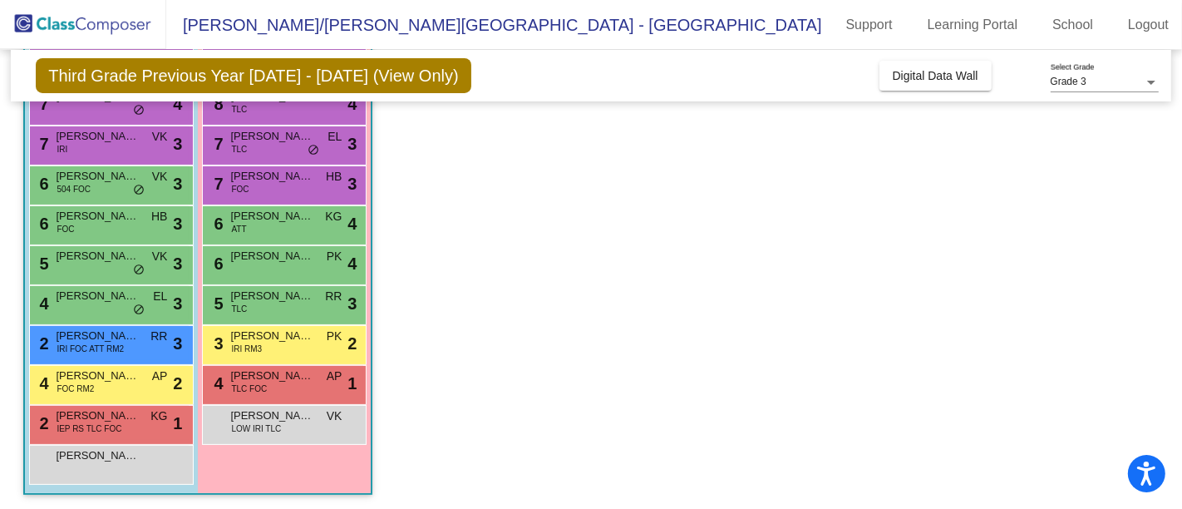
scroll to position [128, 0]
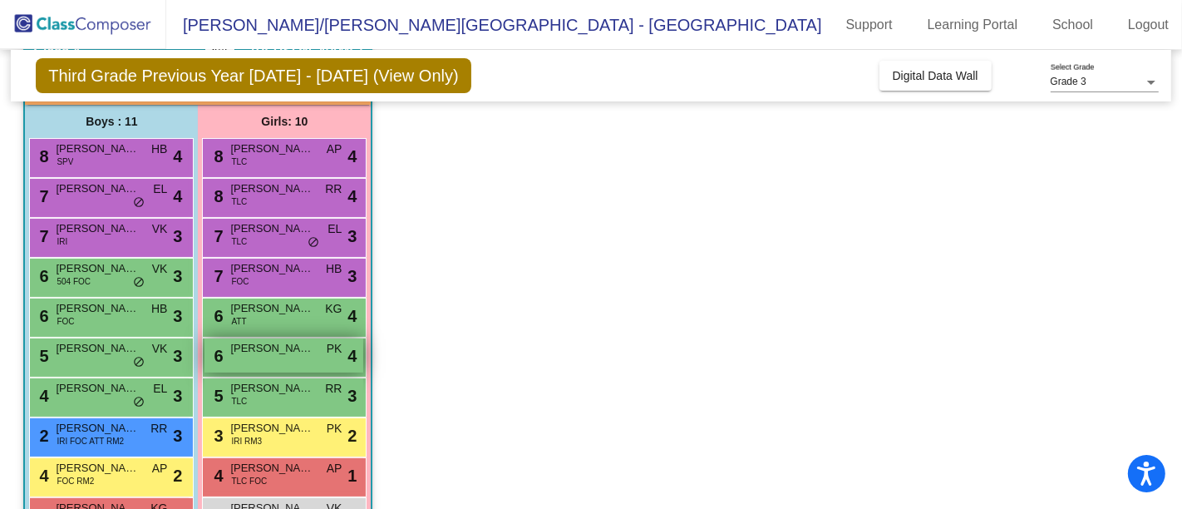
click at [321, 352] on div "6 [PERSON_NAME] PK lock do_not_disturb_alt 4" at bounding box center [283, 355] width 159 height 34
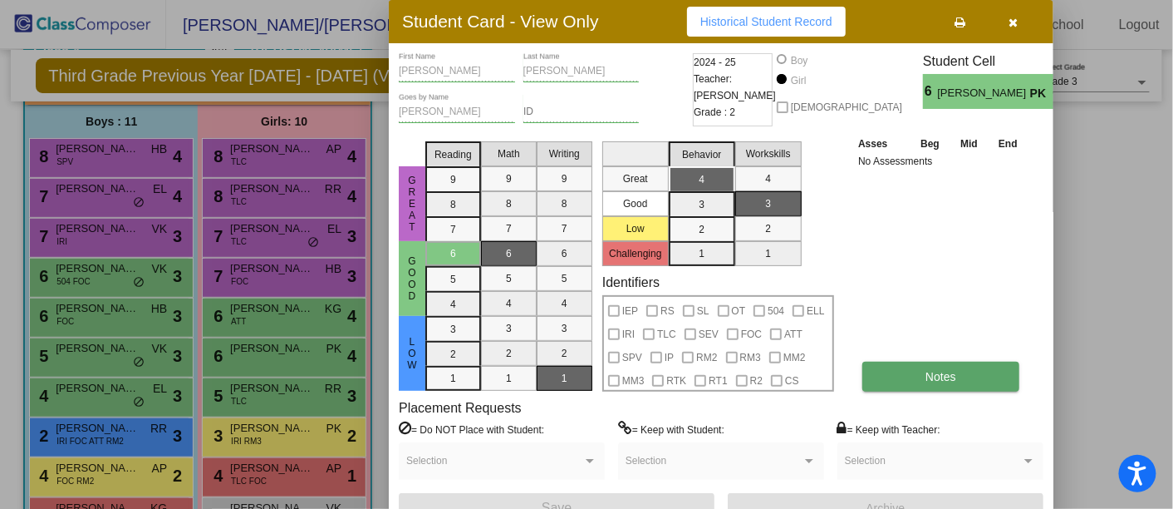
click at [902, 383] on button "Notes" at bounding box center [941, 376] width 157 height 30
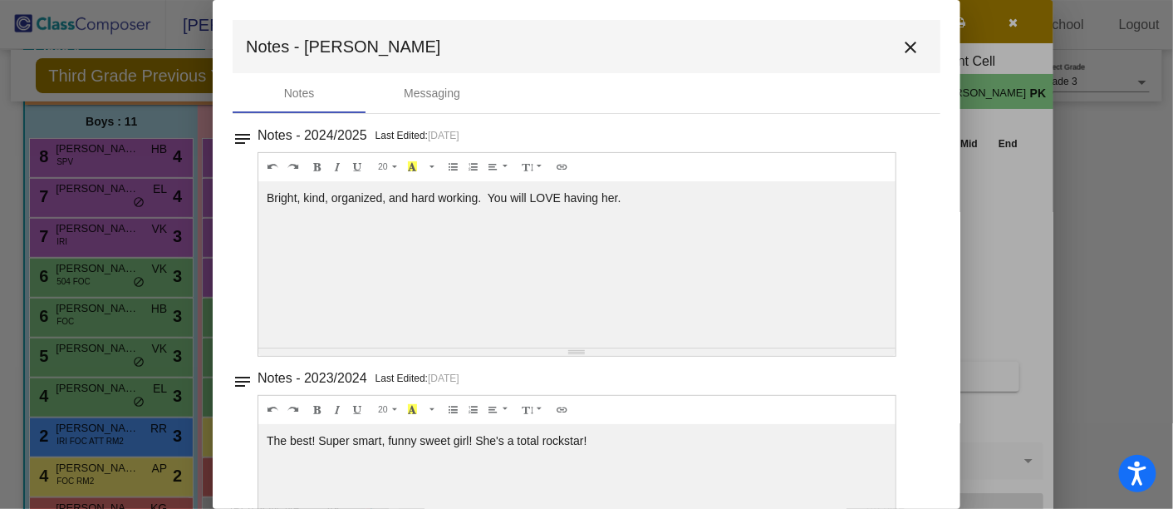
click at [85, 299] on div at bounding box center [586, 254] width 1173 height 509
click at [165, 293] on div at bounding box center [586, 254] width 1173 height 509
click at [909, 47] on mat-icon "close" at bounding box center [911, 47] width 20 height 20
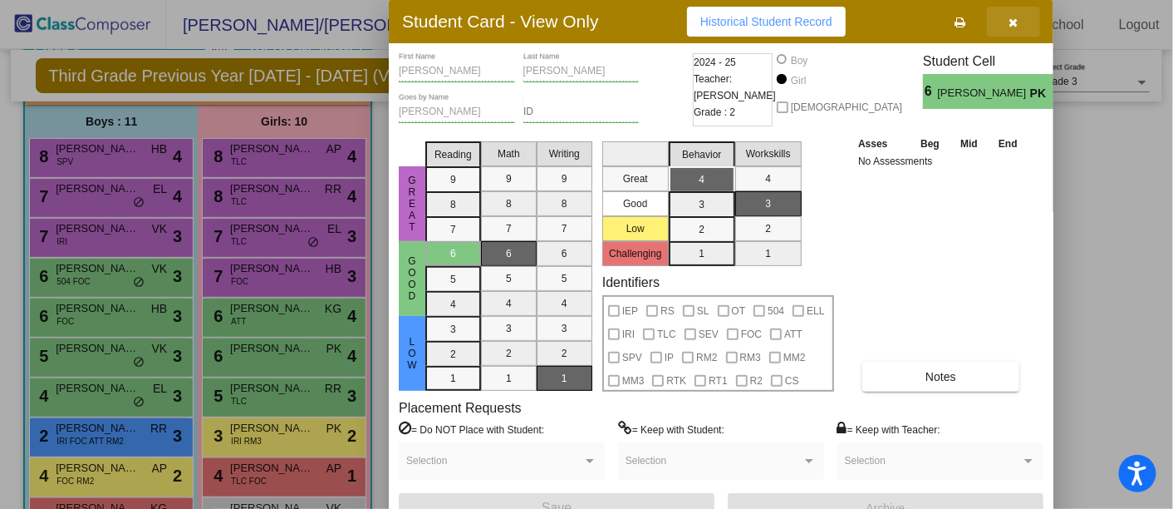
click at [1014, 19] on icon "button" at bounding box center [1014, 23] width 9 height 12
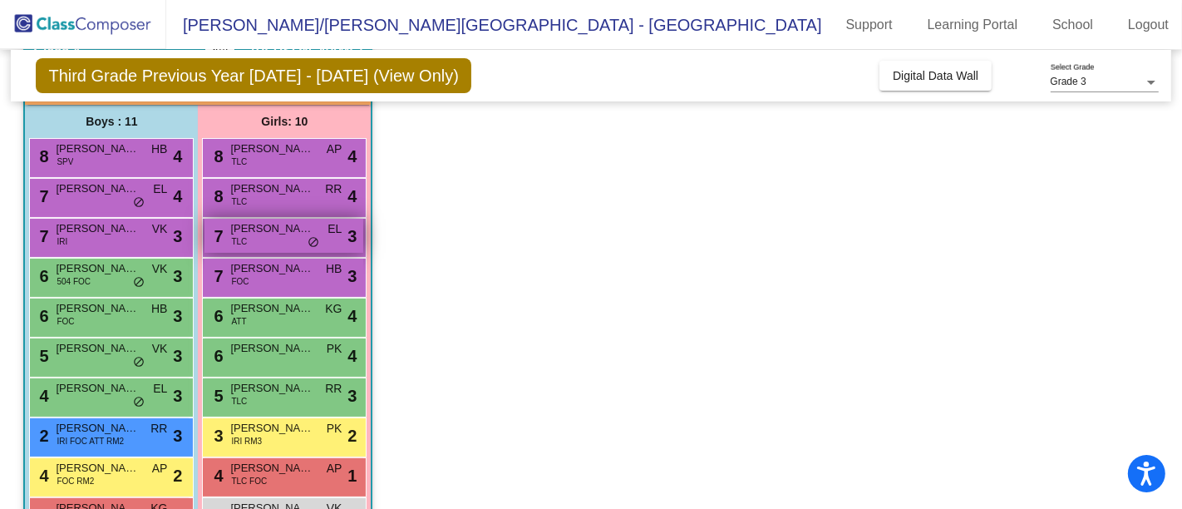
click at [273, 243] on div "7 [PERSON_NAME] TLC EL lock do_not_disturb_alt 3" at bounding box center [283, 236] width 159 height 34
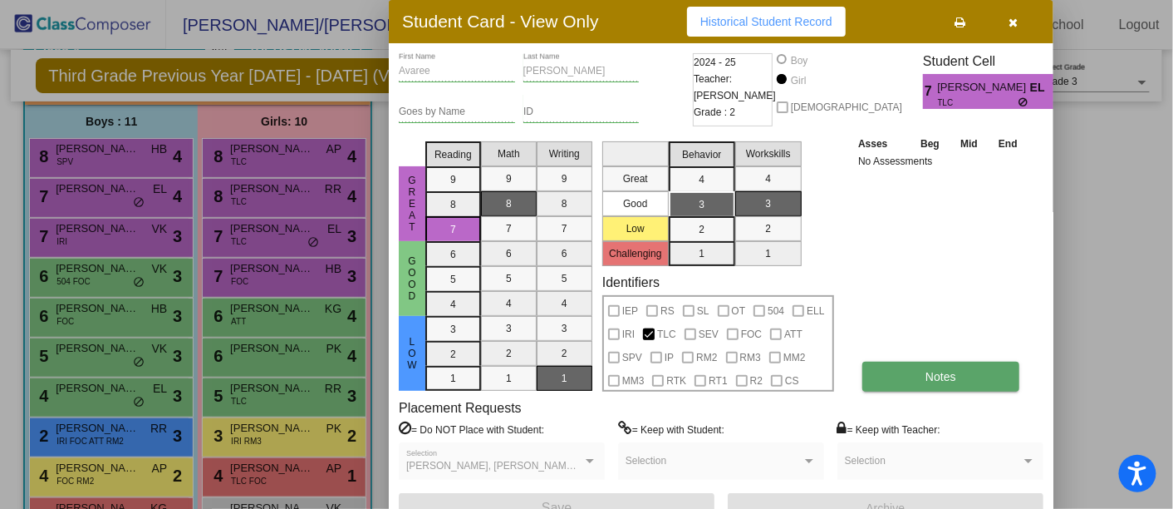
click at [960, 370] on button "Notes" at bounding box center [941, 376] width 157 height 30
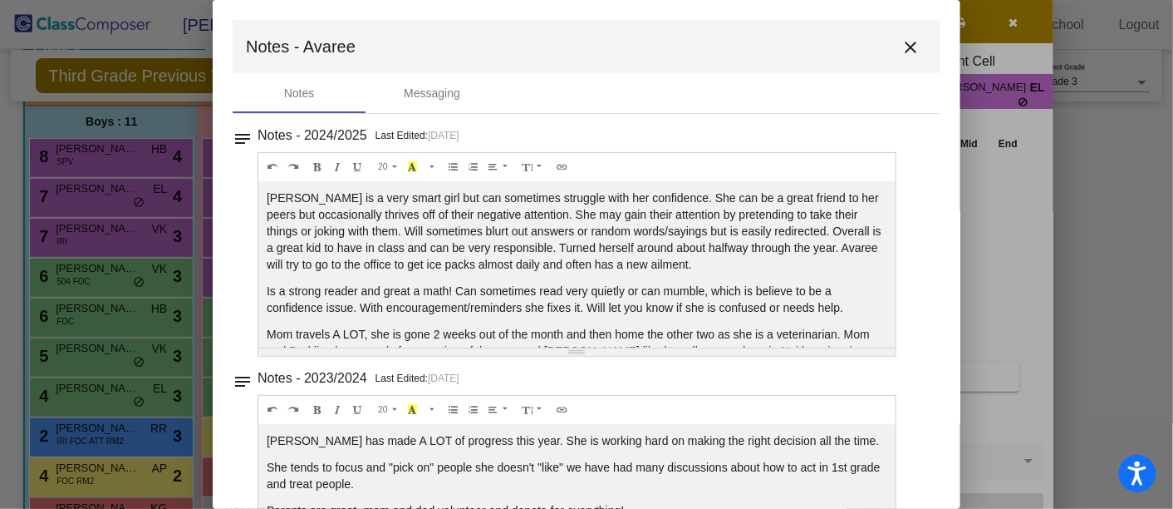
scroll to position [47, 0]
